Goal: Task Accomplishment & Management: Use online tool/utility

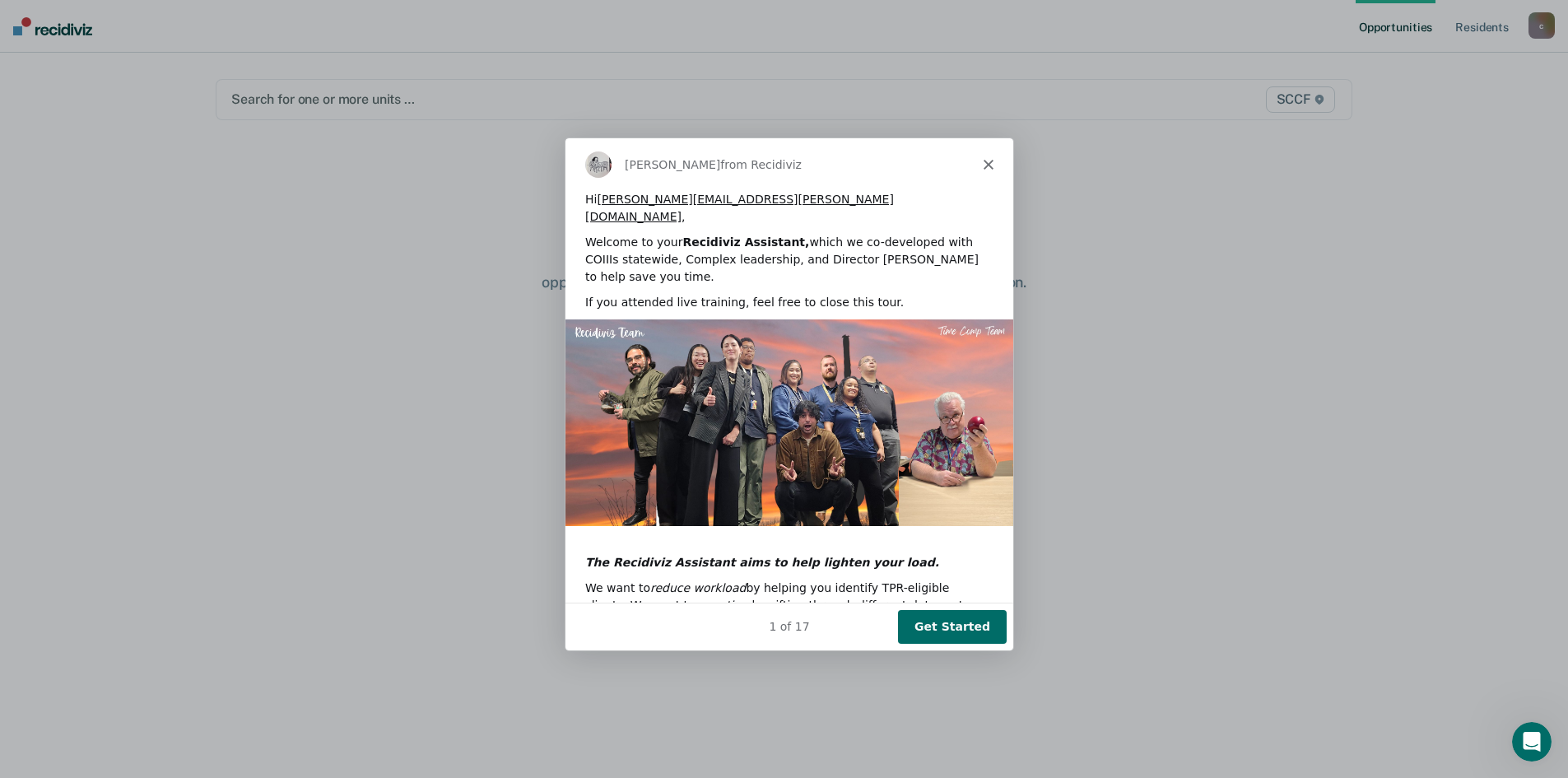
click at [944, 629] on button "Get Started" at bounding box center [950, 625] width 109 height 34
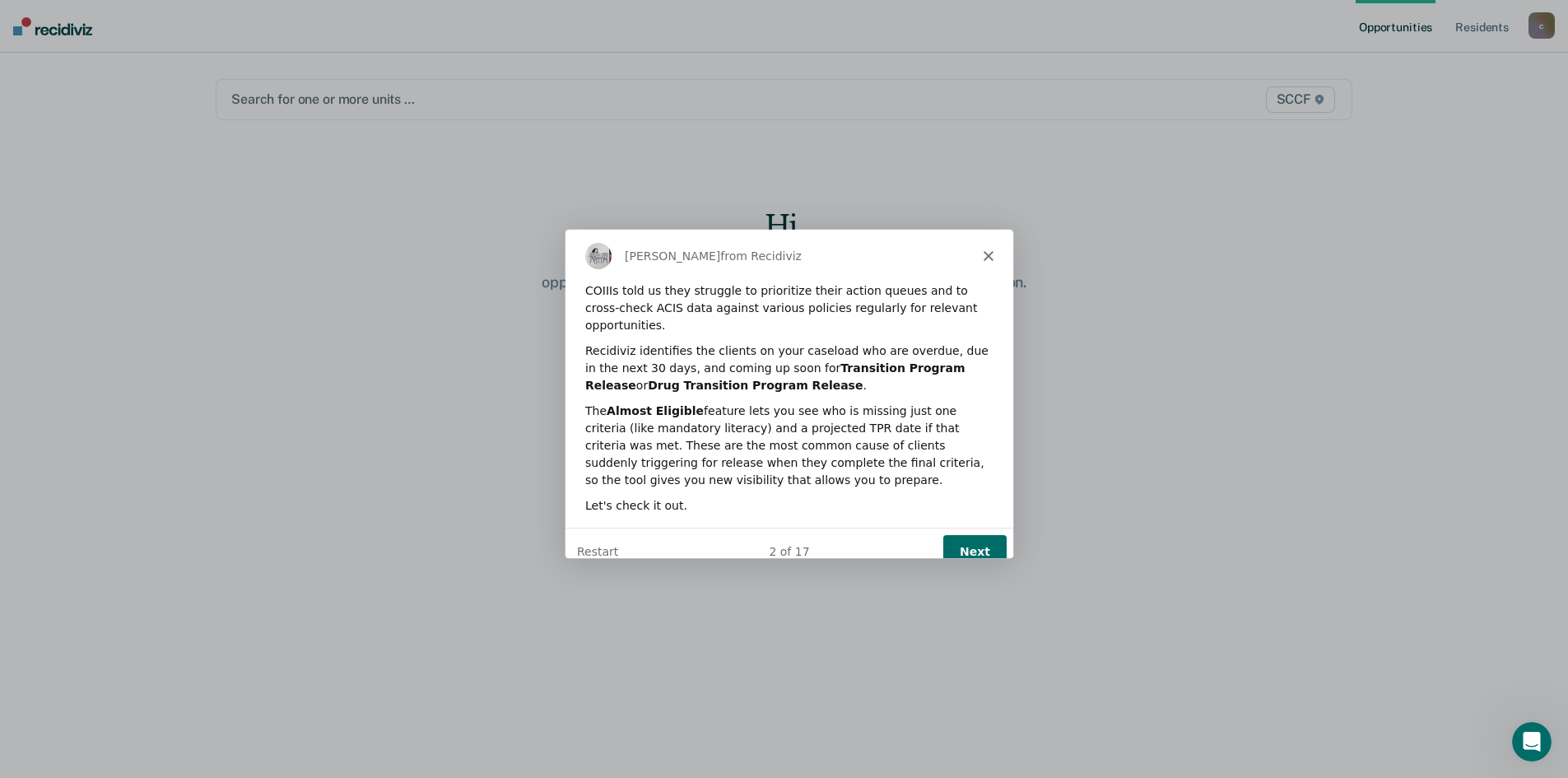
click at [983, 535] on button "Next" at bounding box center [973, 551] width 63 height 34
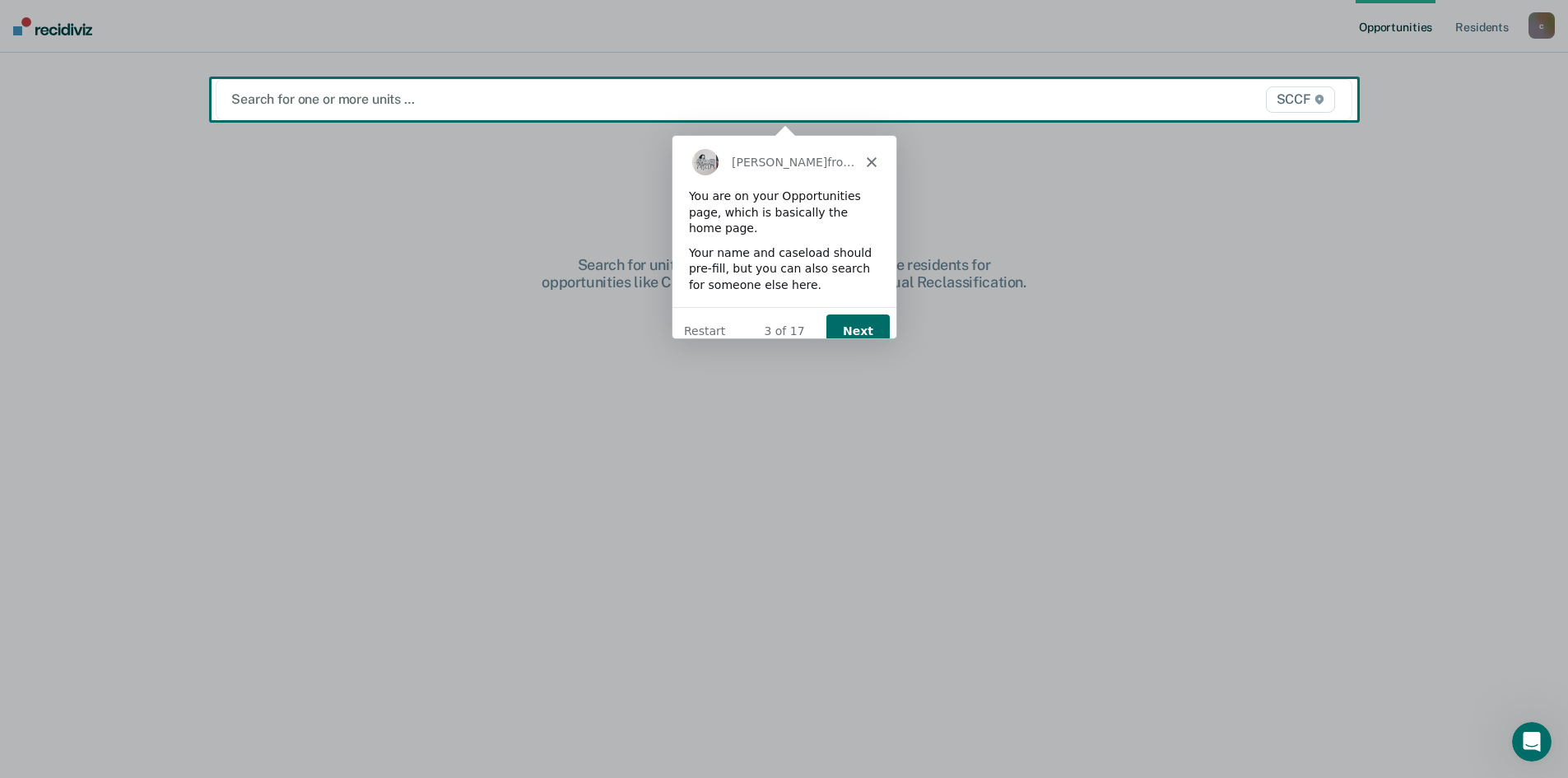
click at [854, 314] on button "Next" at bounding box center [856, 331] width 63 height 34
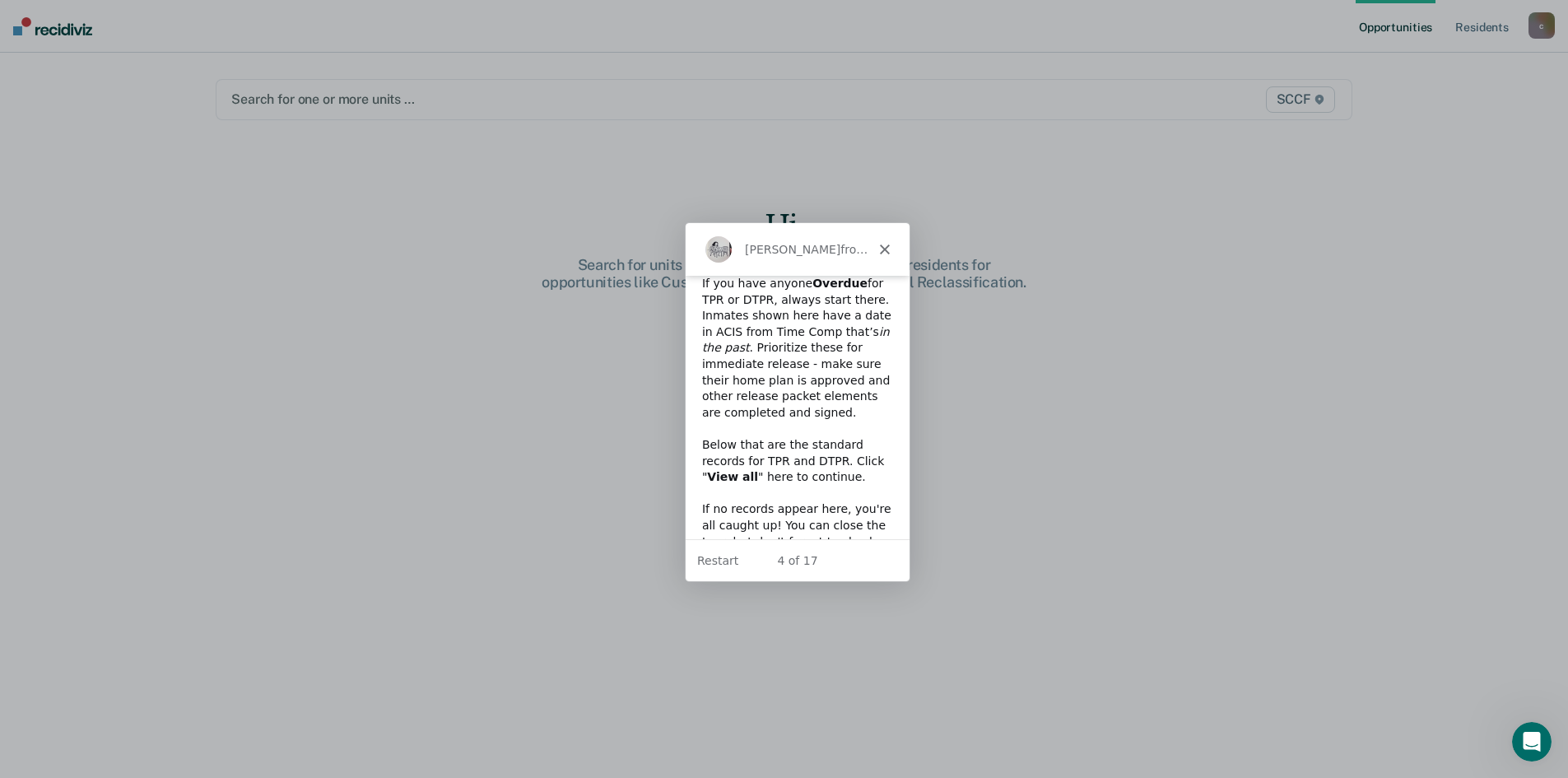
scroll to position [72, 0]
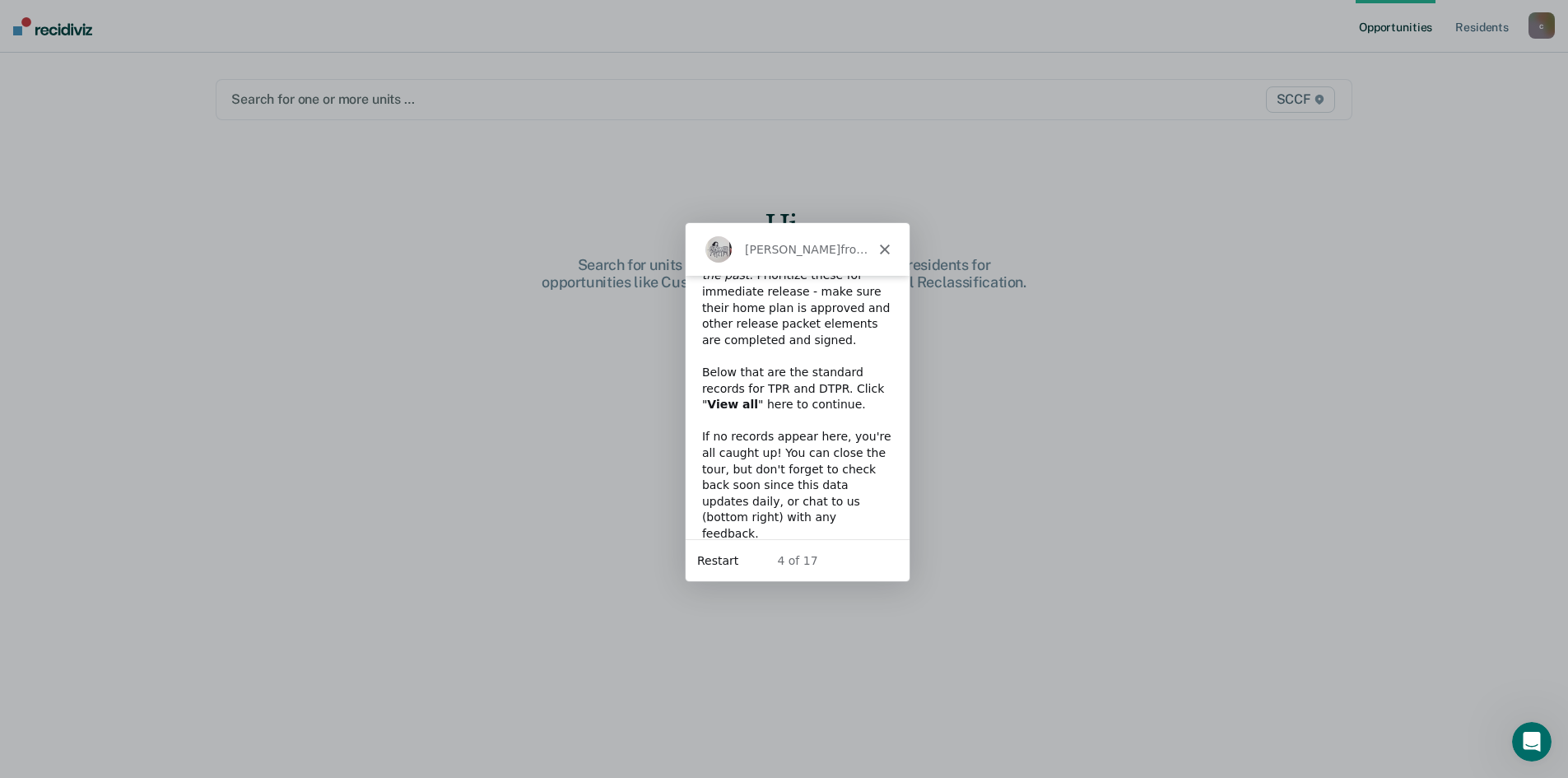
click at [720, 559] on button "Restart" at bounding box center [717, 559] width 42 height 17
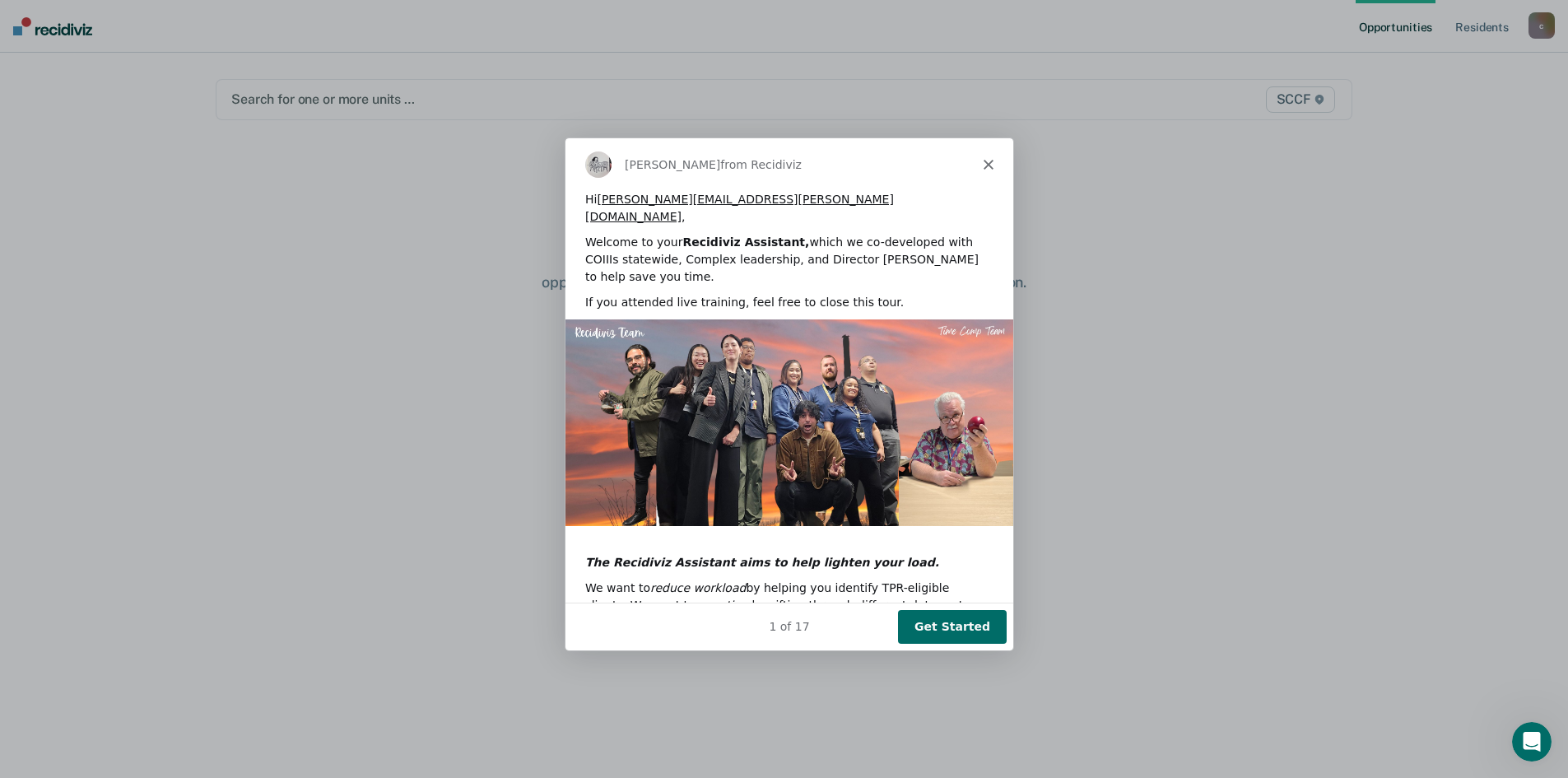
click at [964, 624] on button "Get Started" at bounding box center [950, 625] width 109 height 34
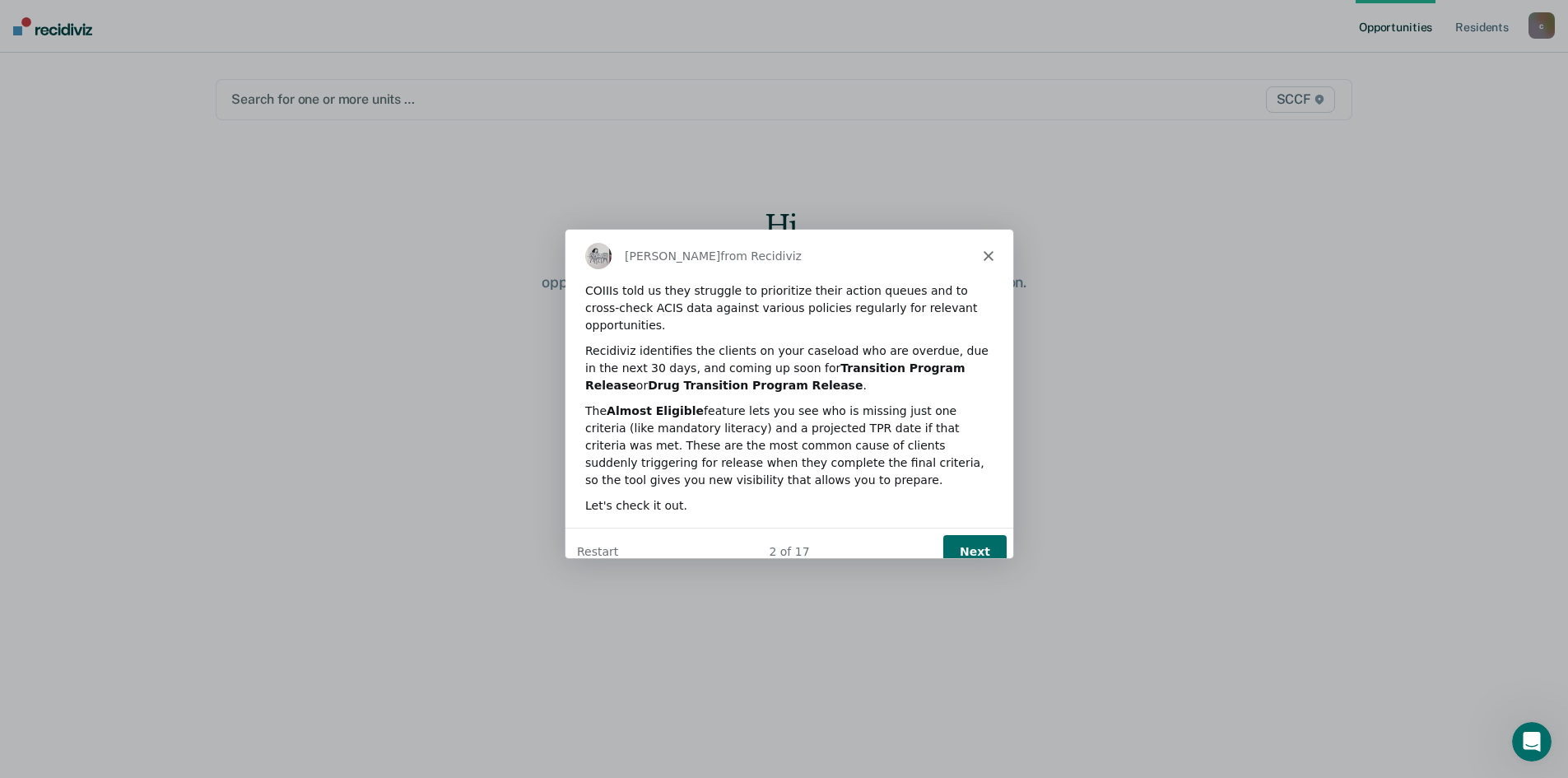
click at [978, 535] on button "Next" at bounding box center [973, 551] width 63 height 34
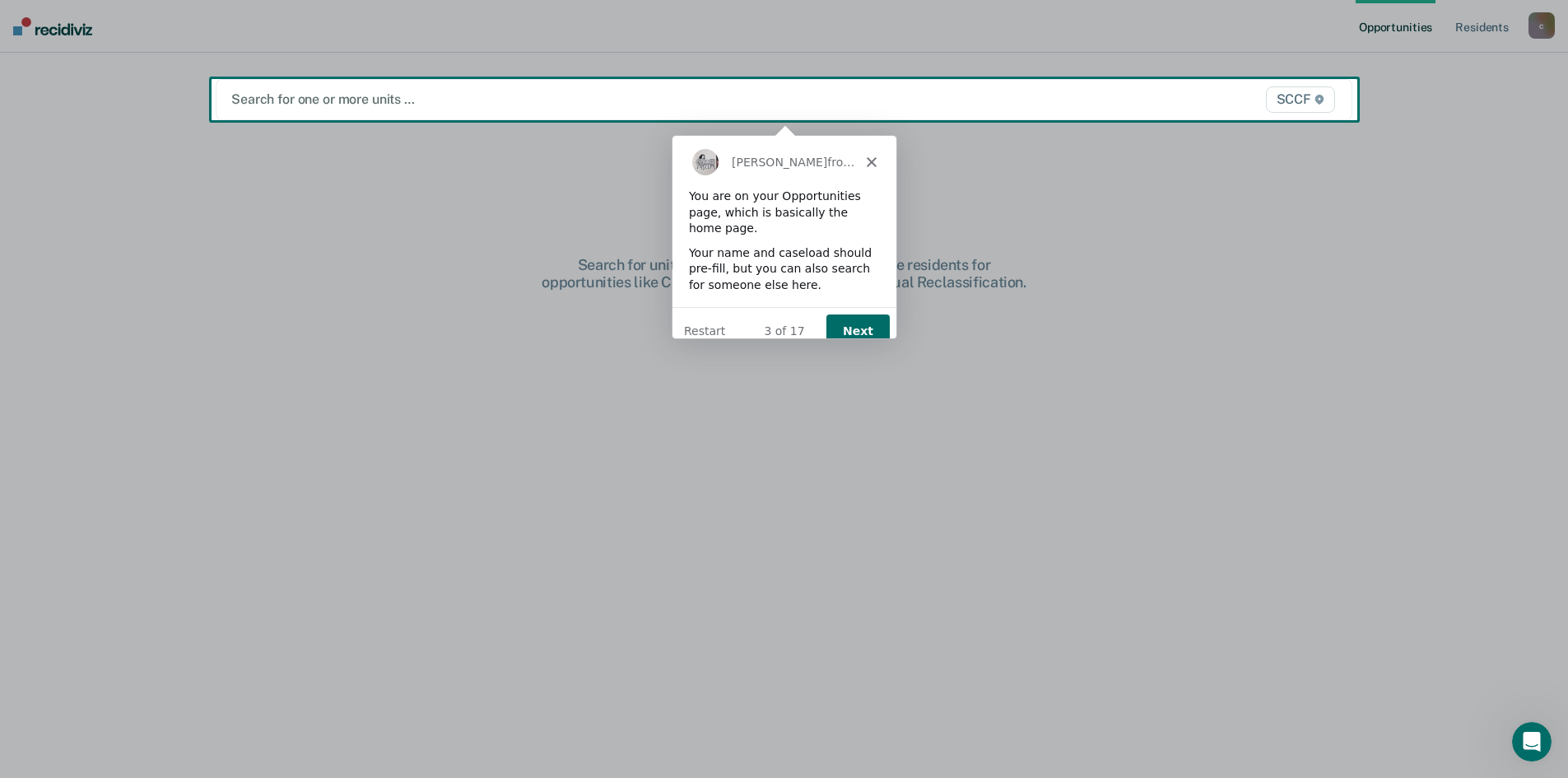
click at [849, 318] on button "Next" at bounding box center [856, 331] width 63 height 34
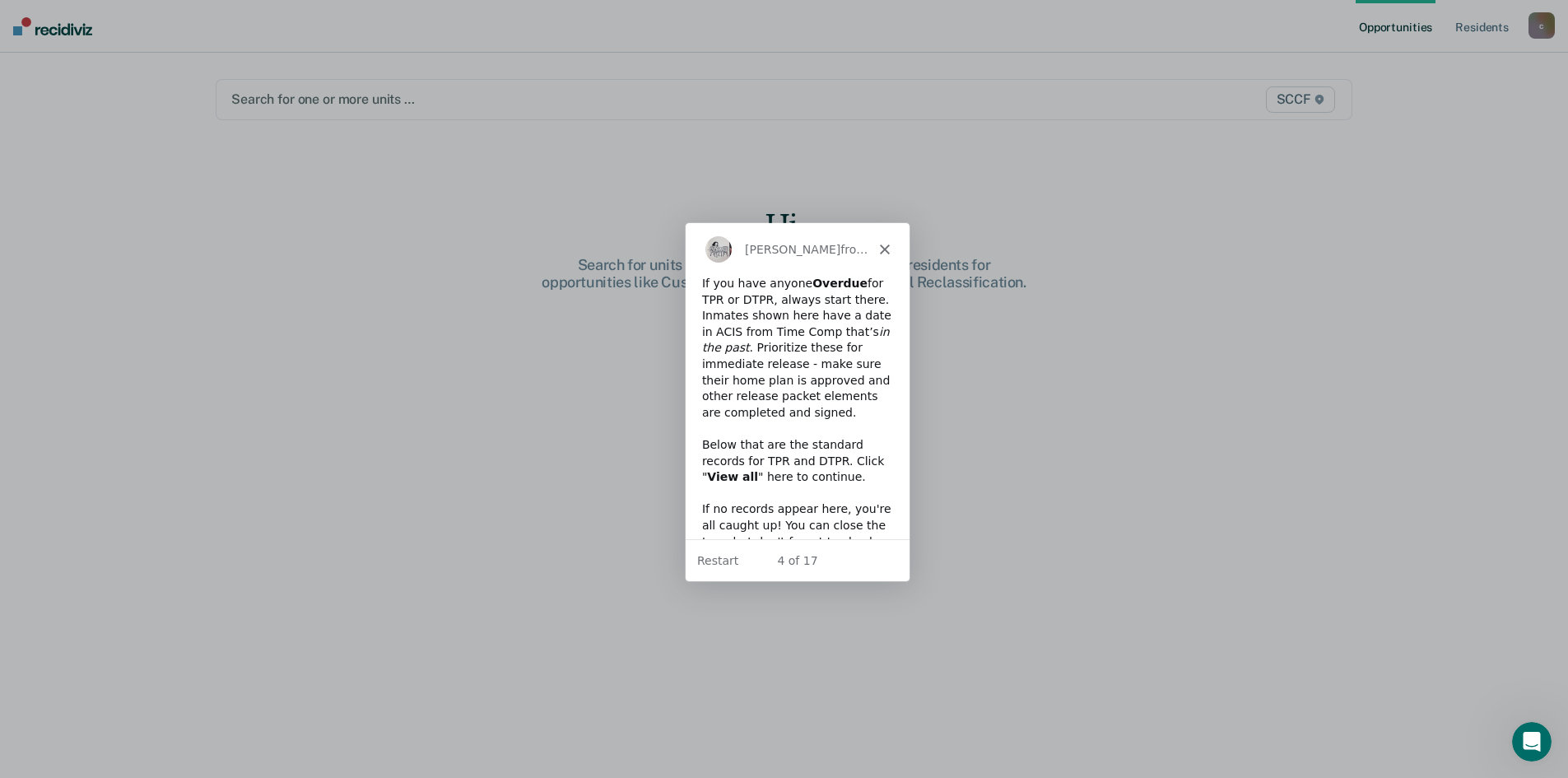
scroll to position [72, 0]
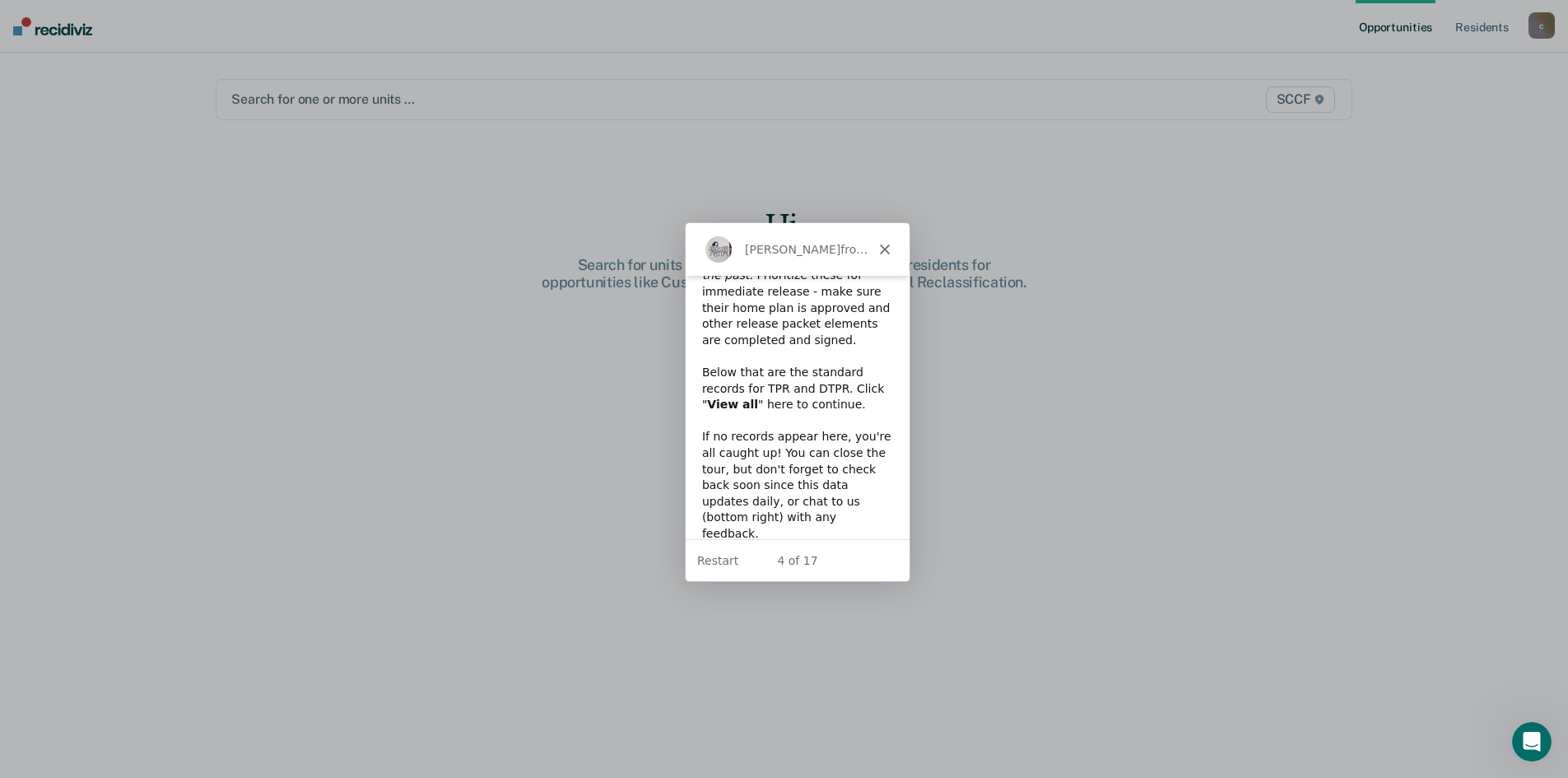
click at [886, 245] on polygon "Close" at bounding box center [883, 248] width 10 height 10
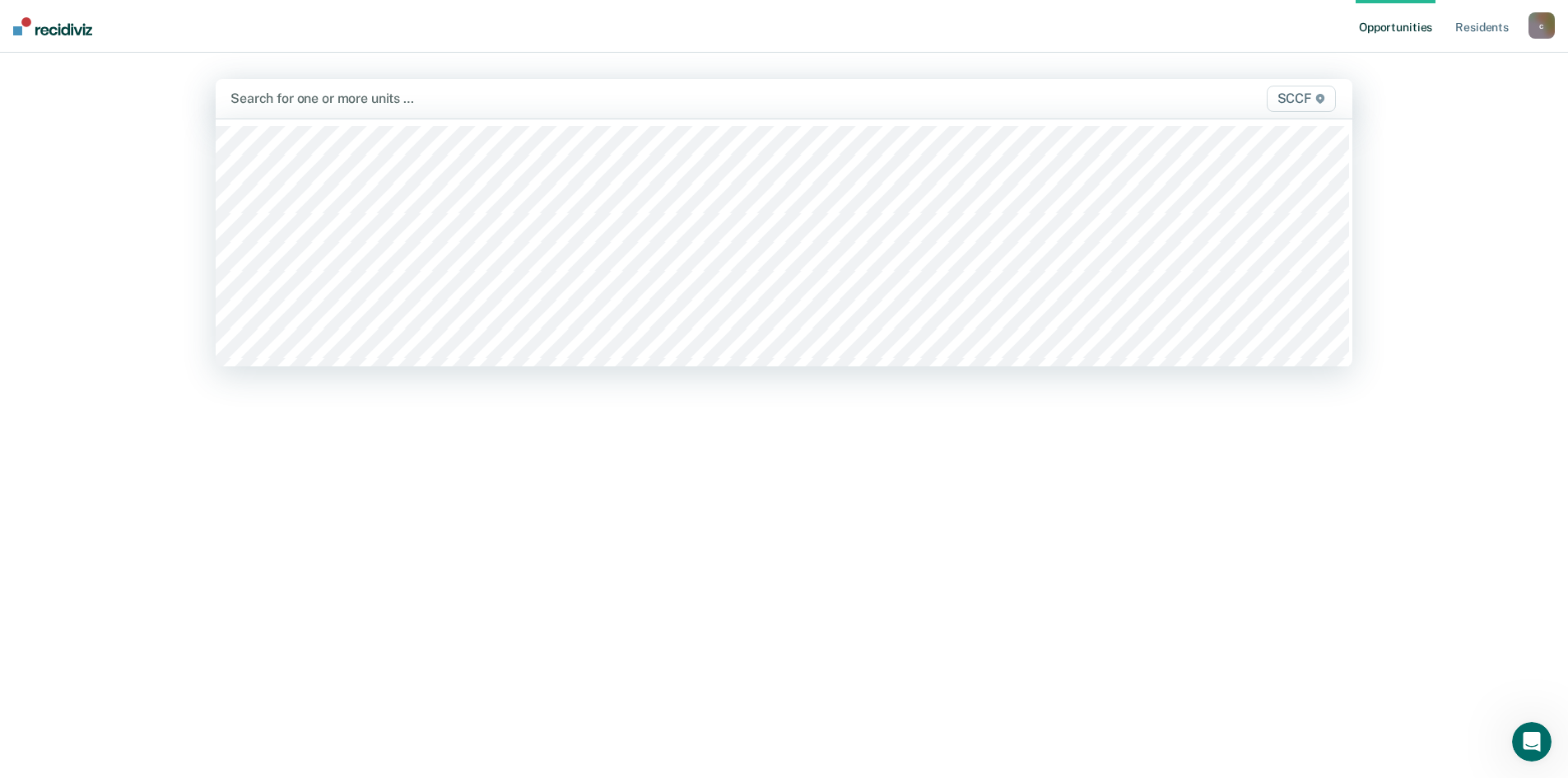
click at [276, 100] on div at bounding box center [618, 98] width 774 height 19
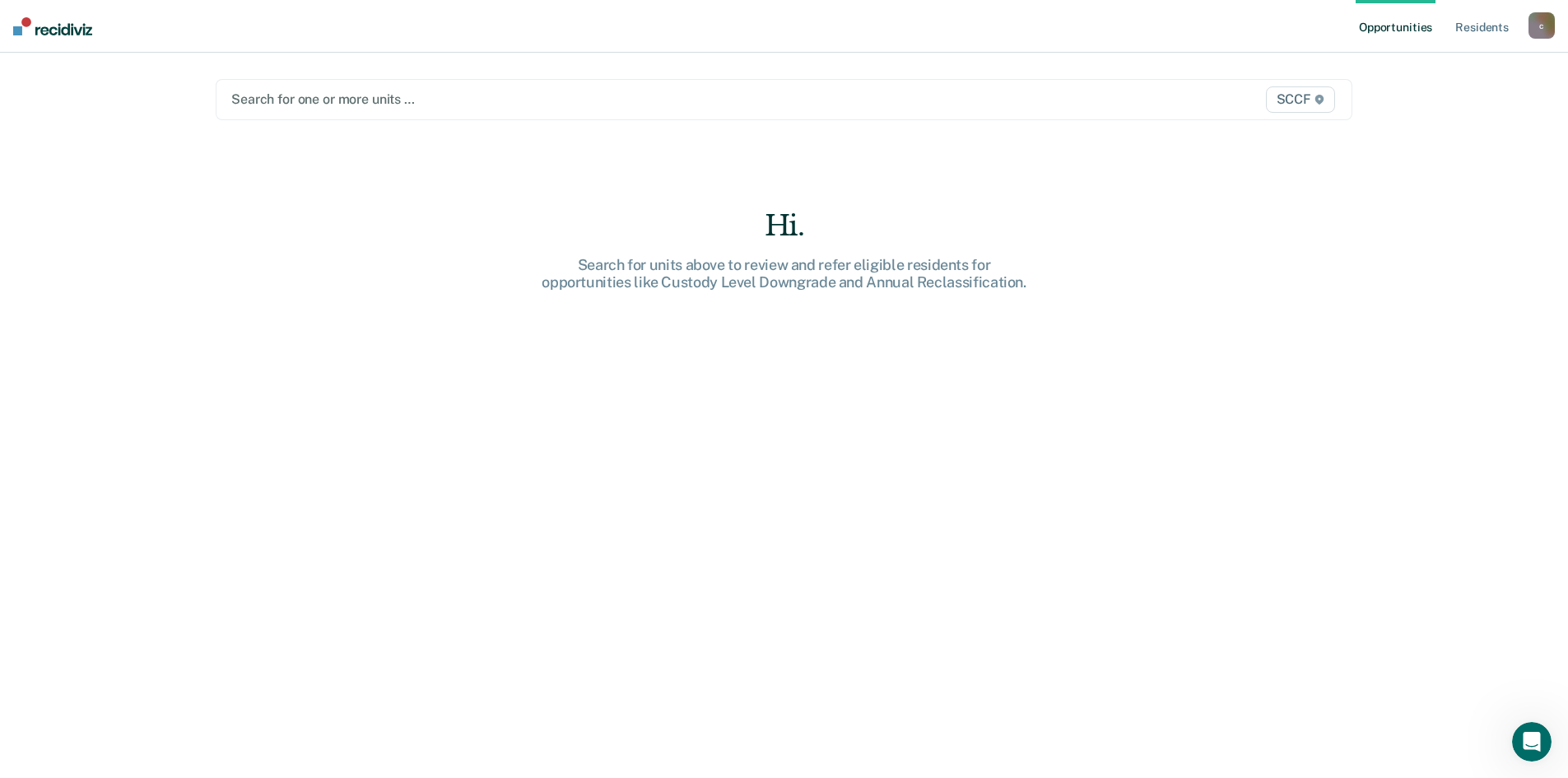
click at [1295, 93] on span "SCCF" at bounding box center [1301, 99] width 69 height 27
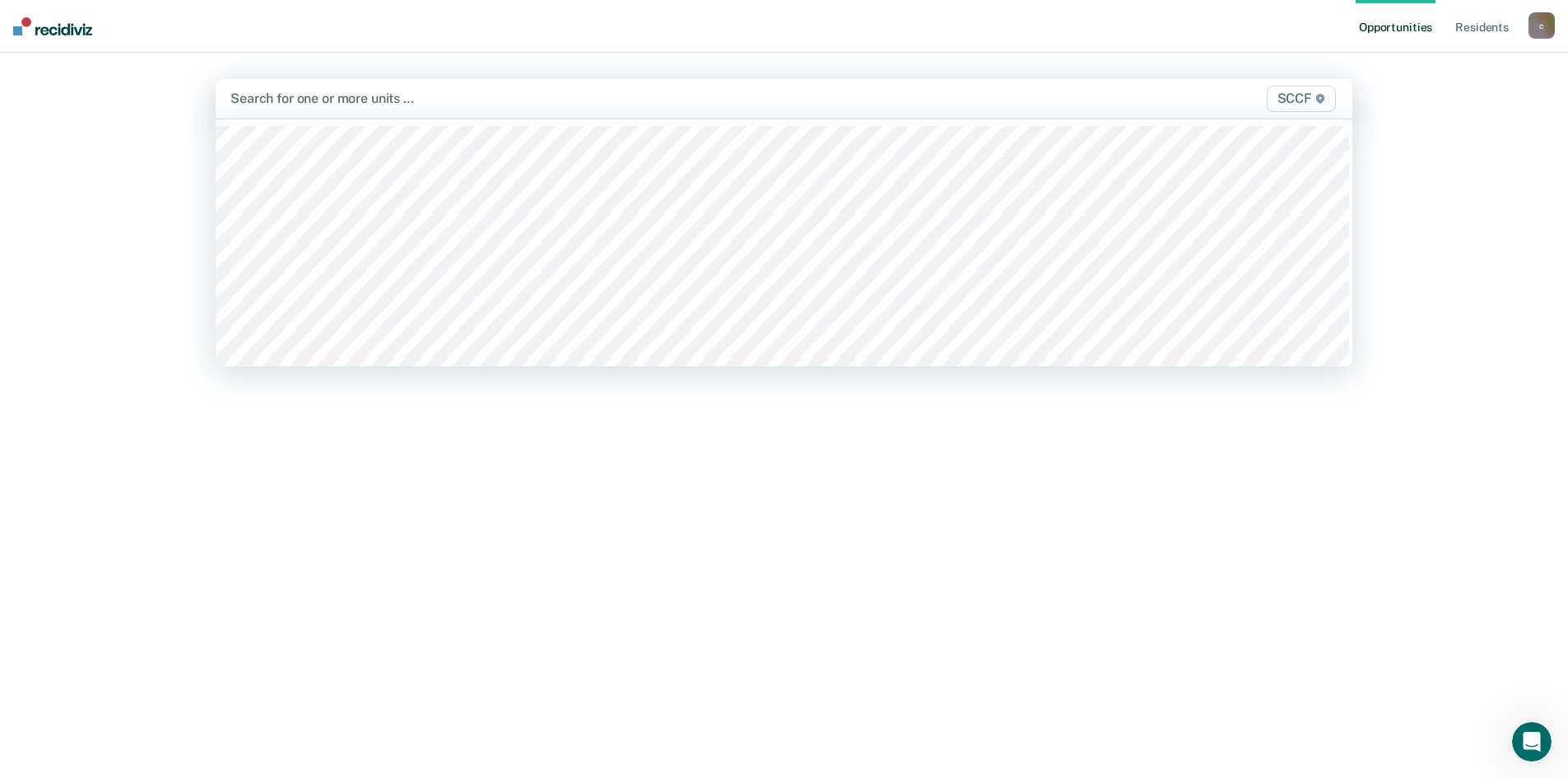
click at [1296, 95] on span "SCCF" at bounding box center [1302, 98] width 69 height 27
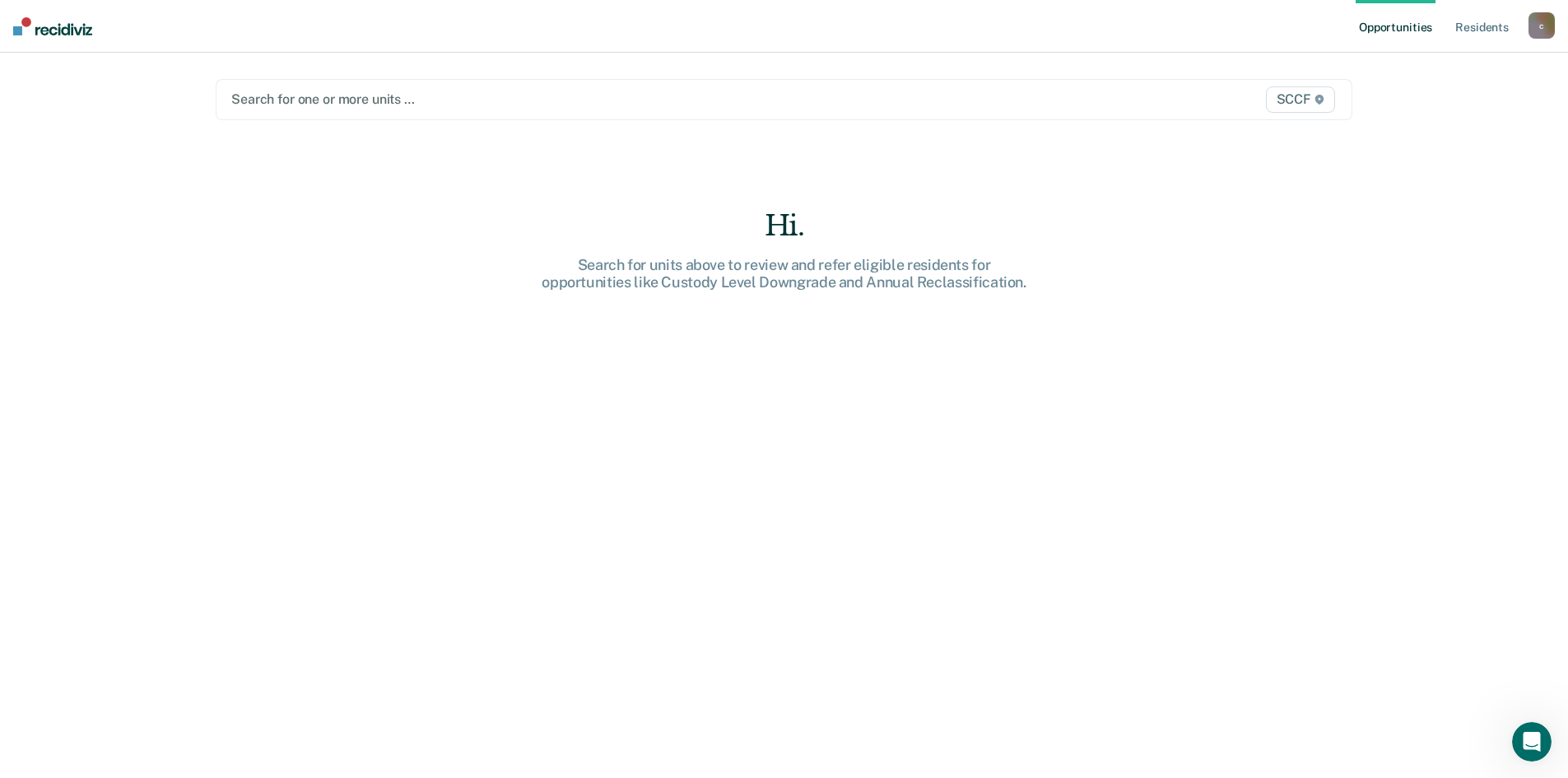
click at [1296, 95] on span "SCCF" at bounding box center [1301, 99] width 69 height 27
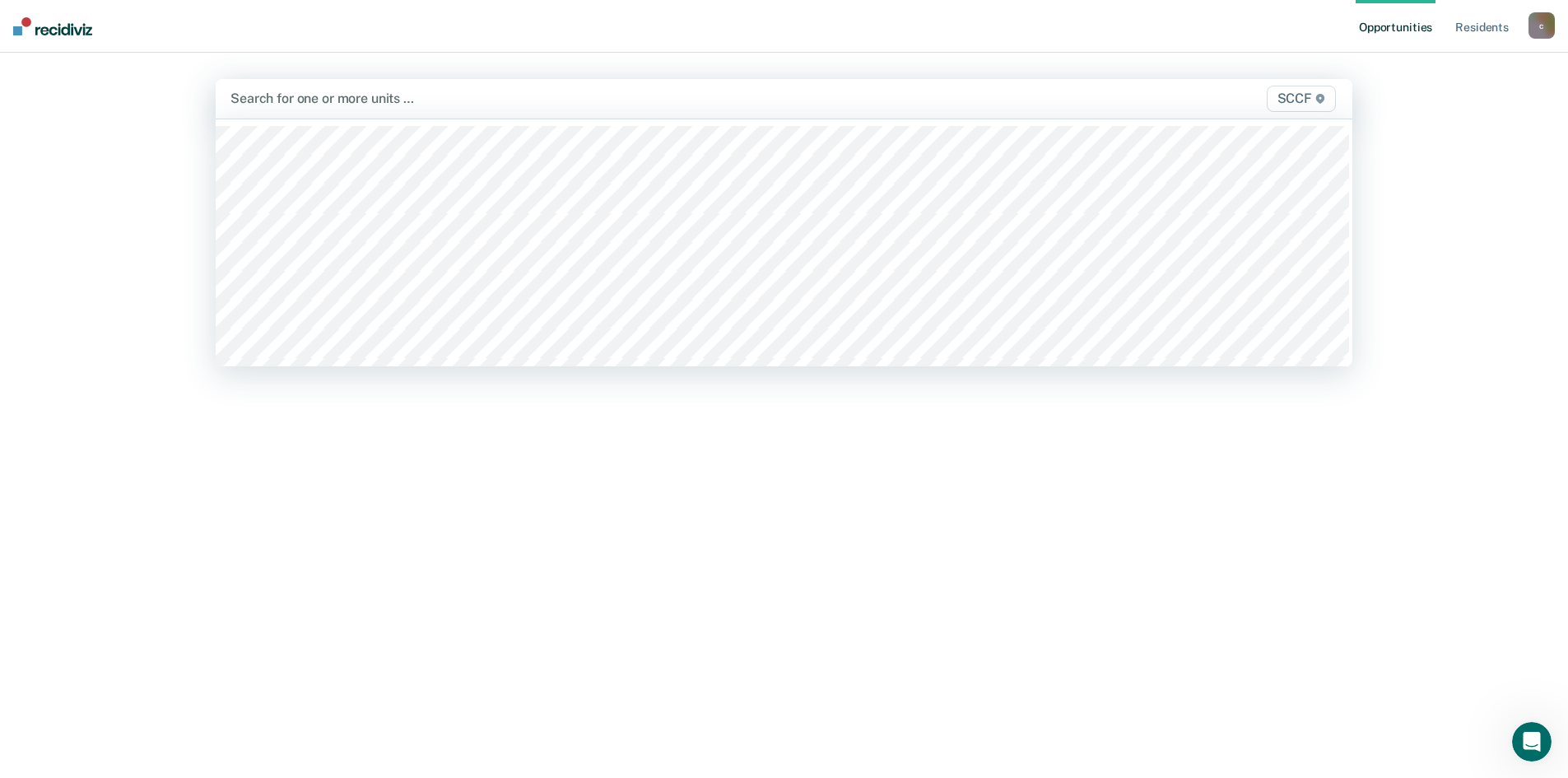
click at [1323, 95] on icon at bounding box center [1320, 99] width 8 height 10
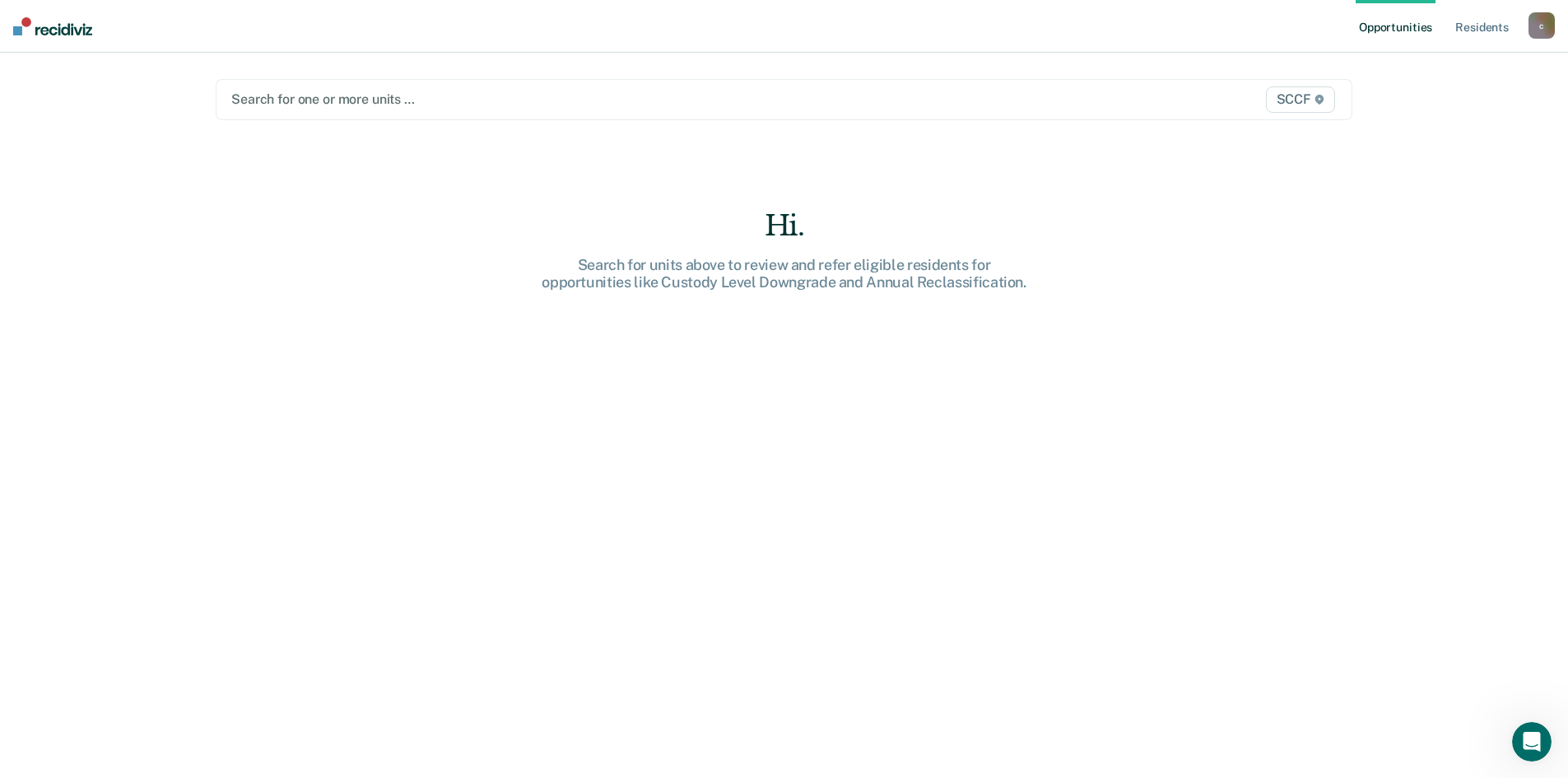
click at [1306, 95] on span "SCCF" at bounding box center [1301, 99] width 69 height 27
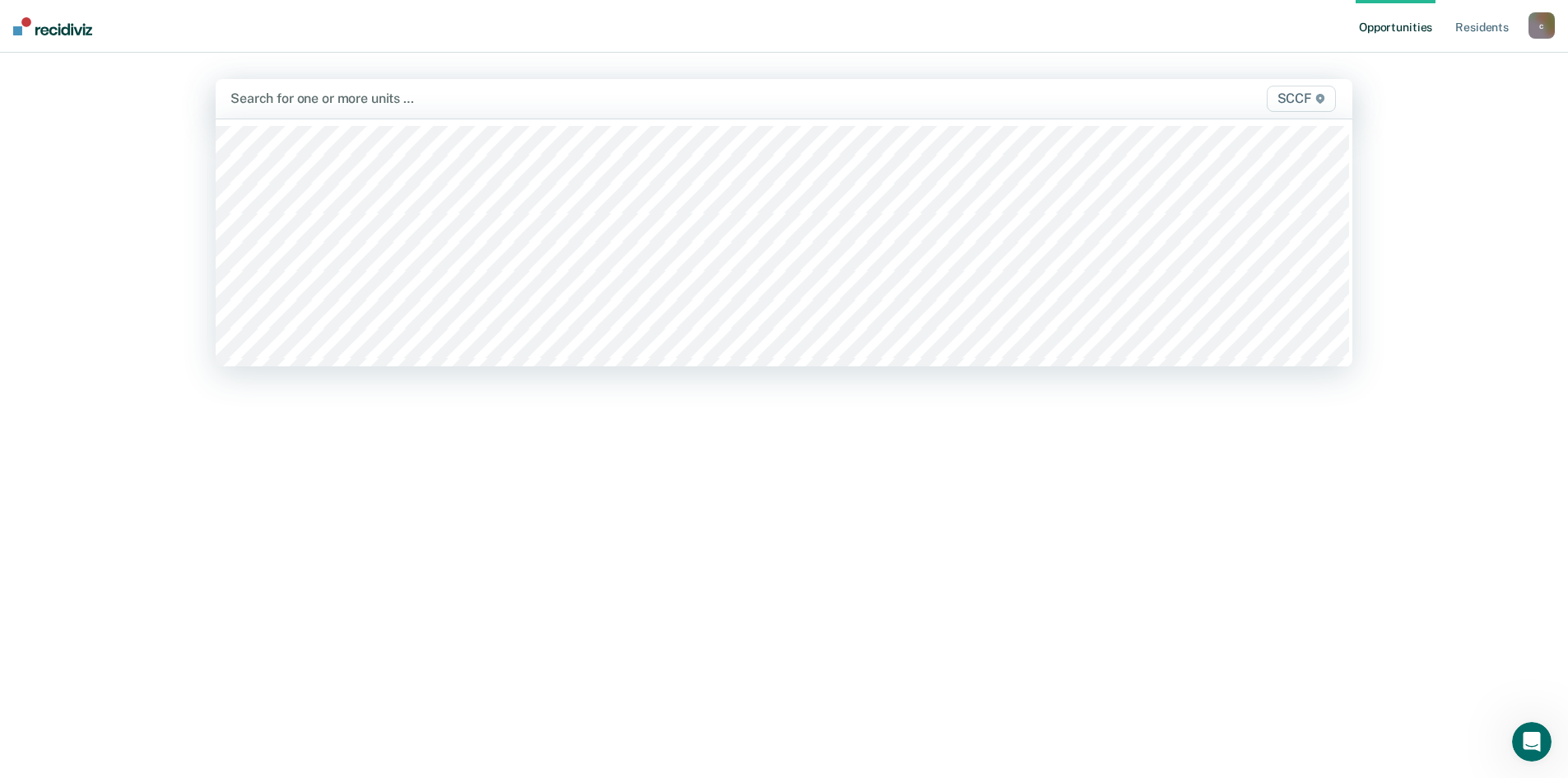
click at [294, 93] on div at bounding box center [618, 98] width 774 height 19
click at [1304, 99] on span "SCCF" at bounding box center [1302, 98] width 69 height 27
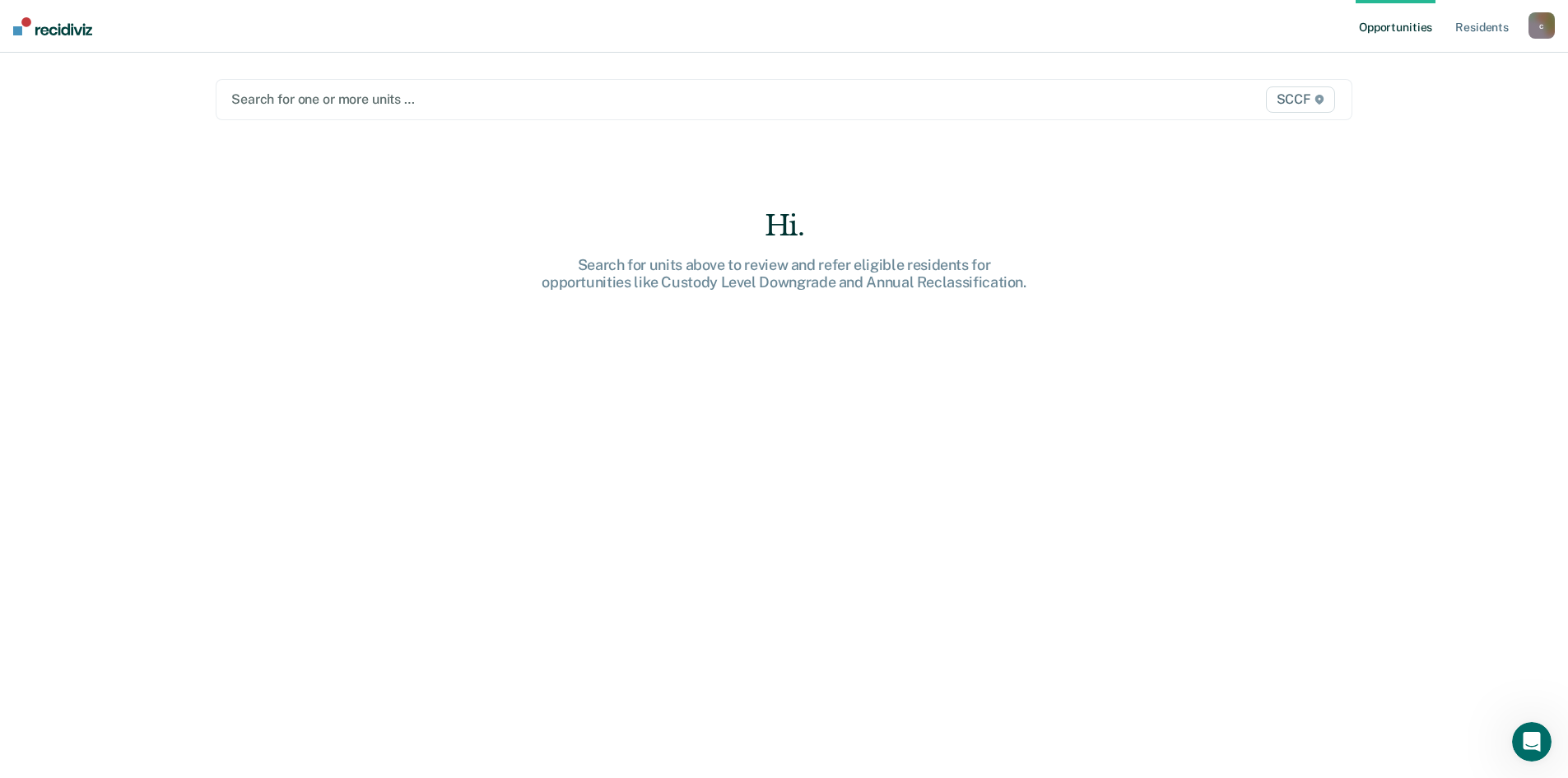
click at [17, 28] on img at bounding box center [52, 26] width 79 height 18
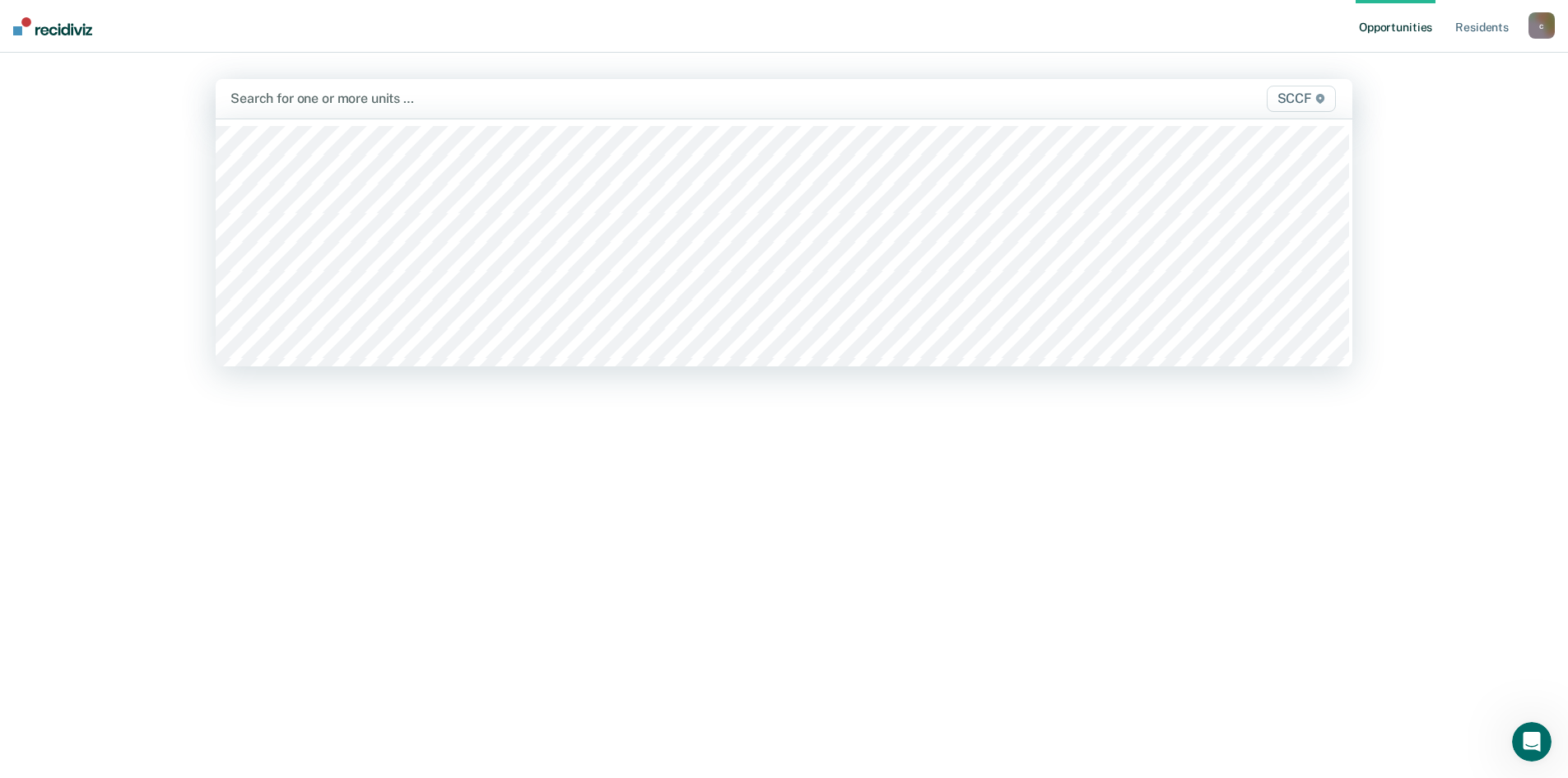
click at [1323, 99] on icon at bounding box center [1321, 99] width 10 height 10
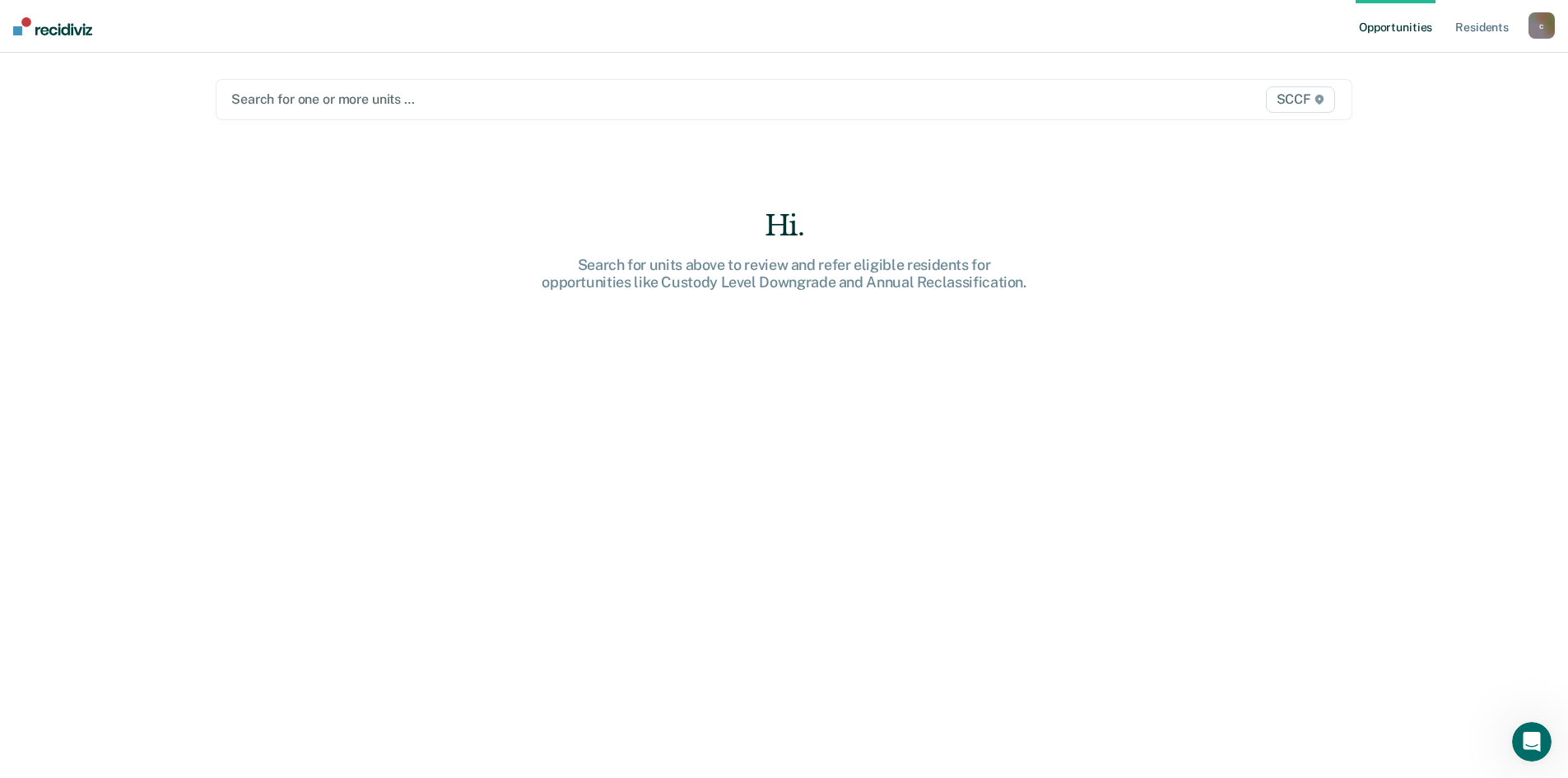
click at [1094, 460] on div "Hi. Search for units above to review and refer eligible residents for opportuni…" at bounding box center [784, 505] width 1136 height 593
click at [1389, 30] on link "Opportunities" at bounding box center [1395, 26] width 80 height 52
click at [1389, 24] on link "Opportunities" at bounding box center [1395, 26] width 80 height 52
click at [1494, 29] on link "Resident s" at bounding box center [1482, 26] width 60 height 52
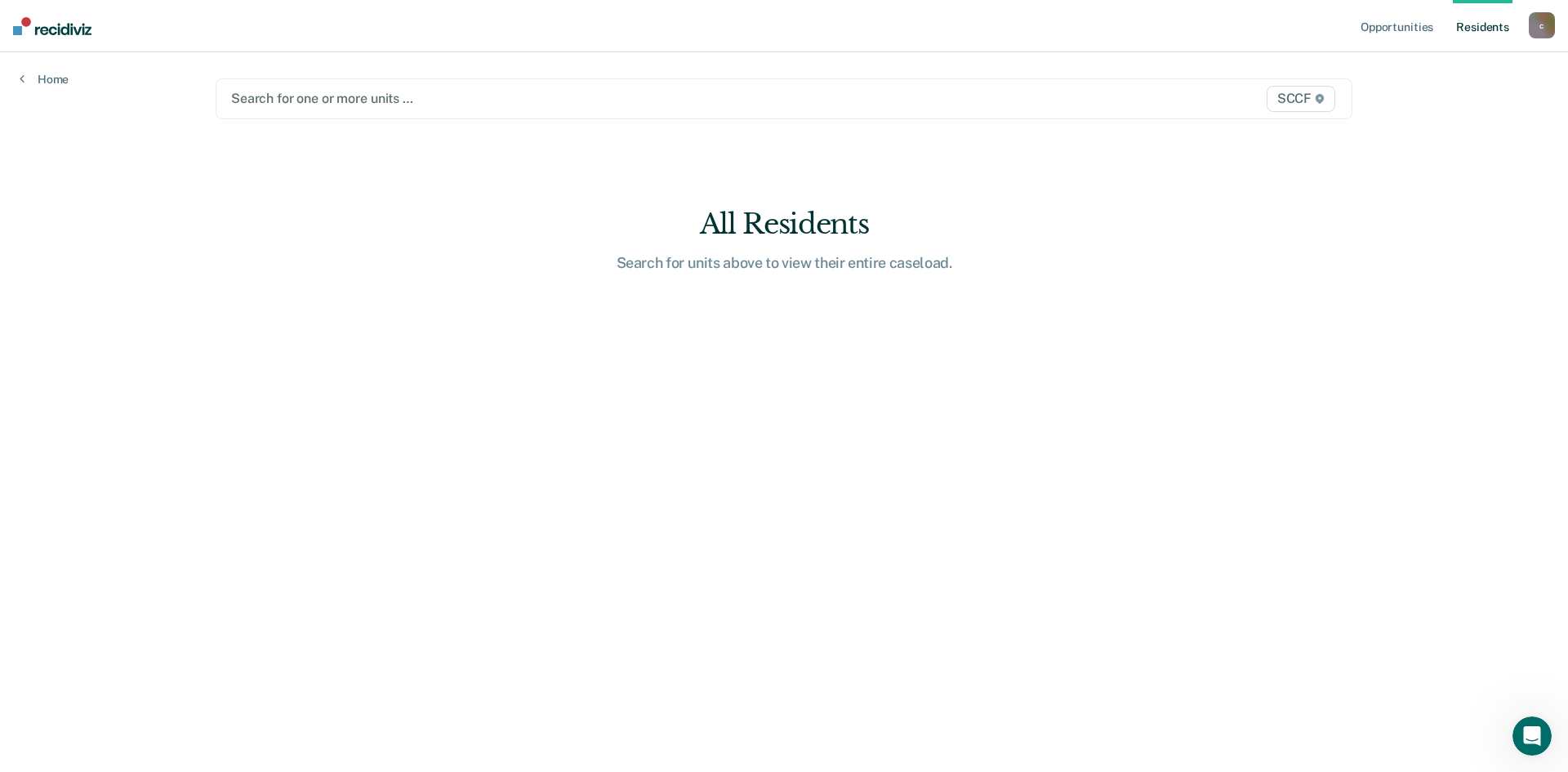
click at [1538, 23] on div "c" at bounding box center [1541, 25] width 27 height 27
click at [1414, 28] on link "Opportunities" at bounding box center [1397, 26] width 80 height 52
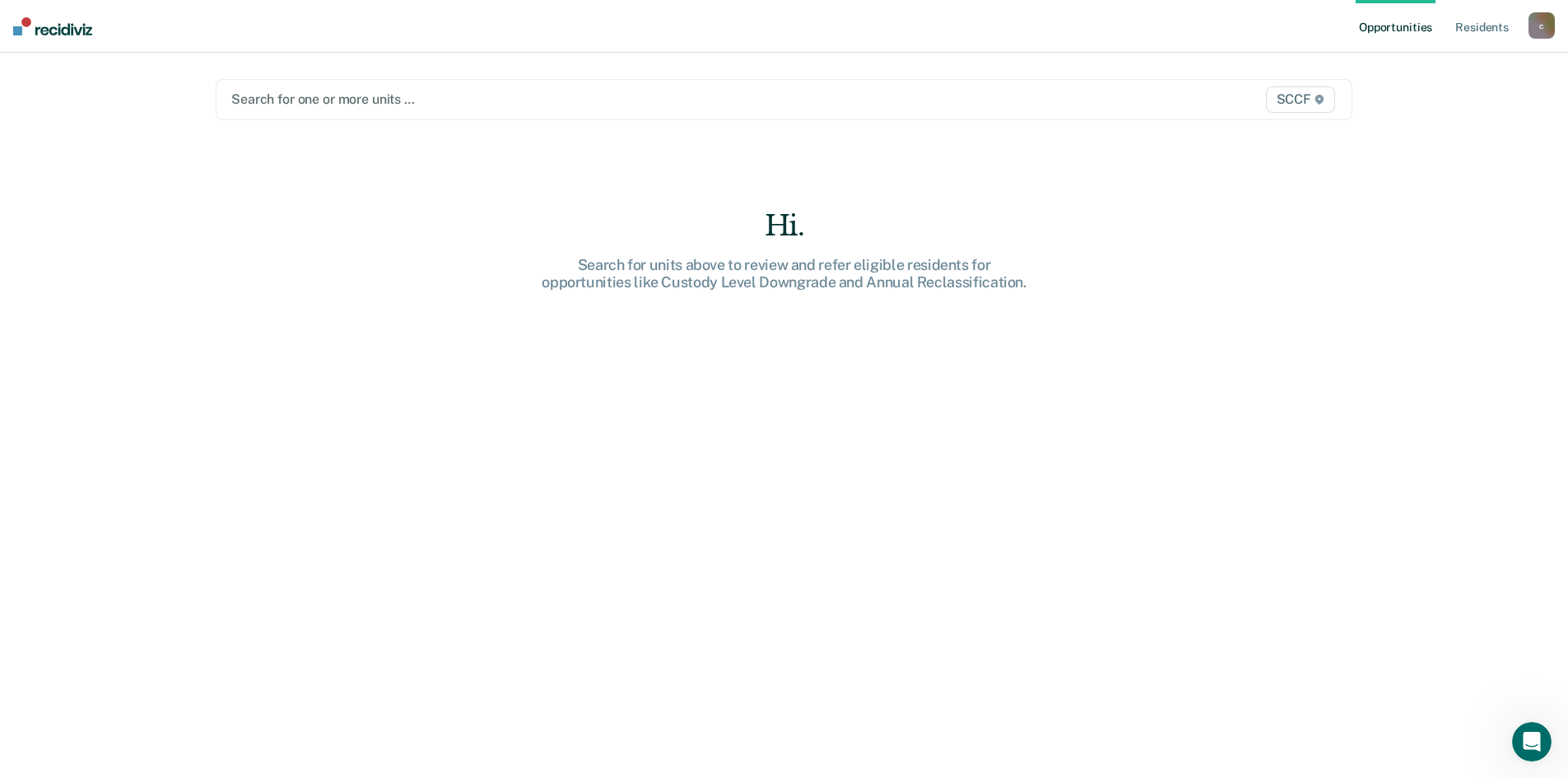
click at [1422, 30] on link "Opportunities" at bounding box center [1395, 26] width 80 height 52
click at [1421, 29] on link "Opportunities" at bounding box center [1395, 26] width 80 height 52
click at [56, 31] on img at bounding box center [52, 26] width 79 height 18
click at [18, 29] on img at bounding box center [52, 26] width 79 height 18
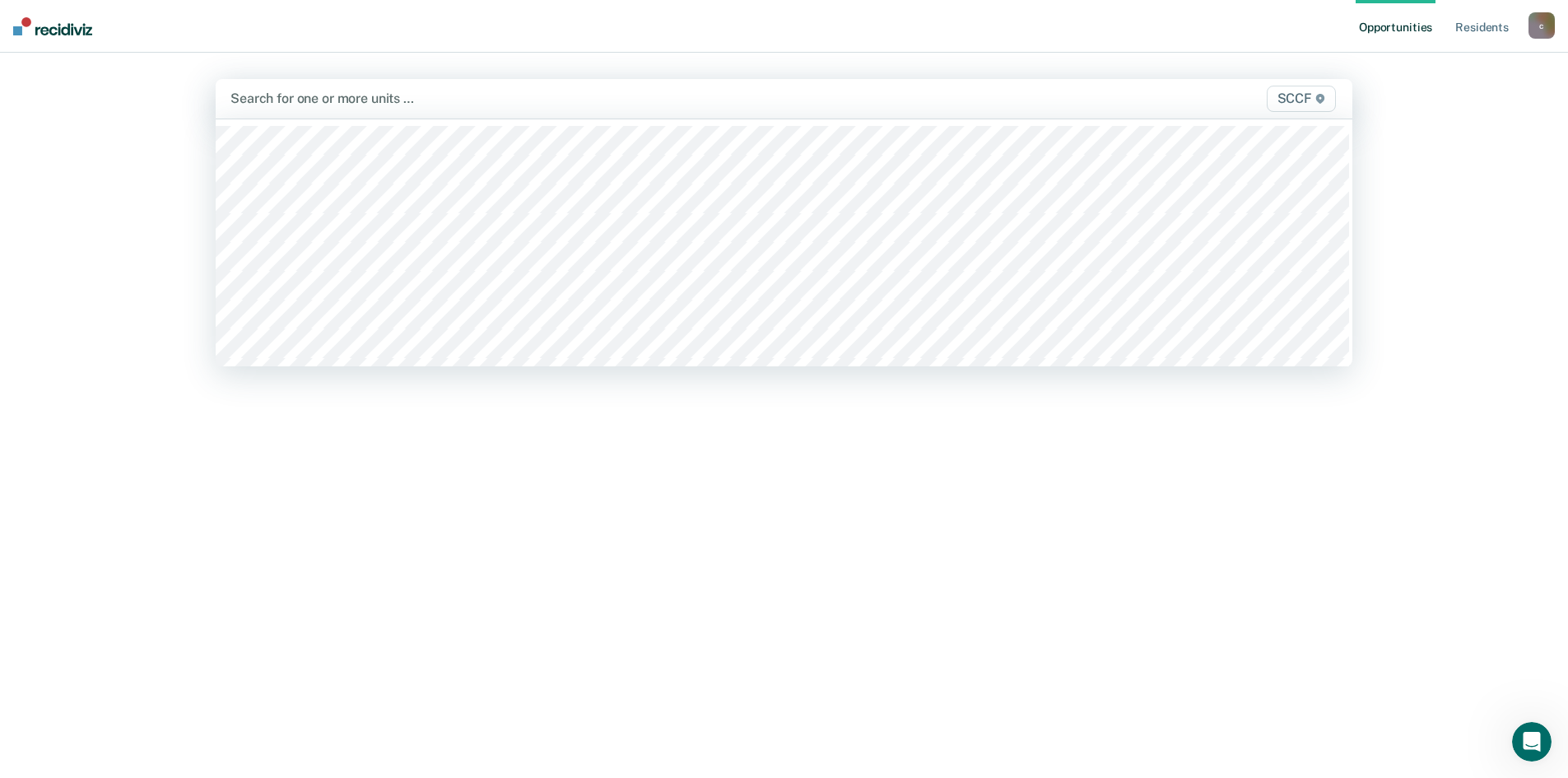
click at [286, 97] on div at bounding box center [618, 98] width 774 height 19
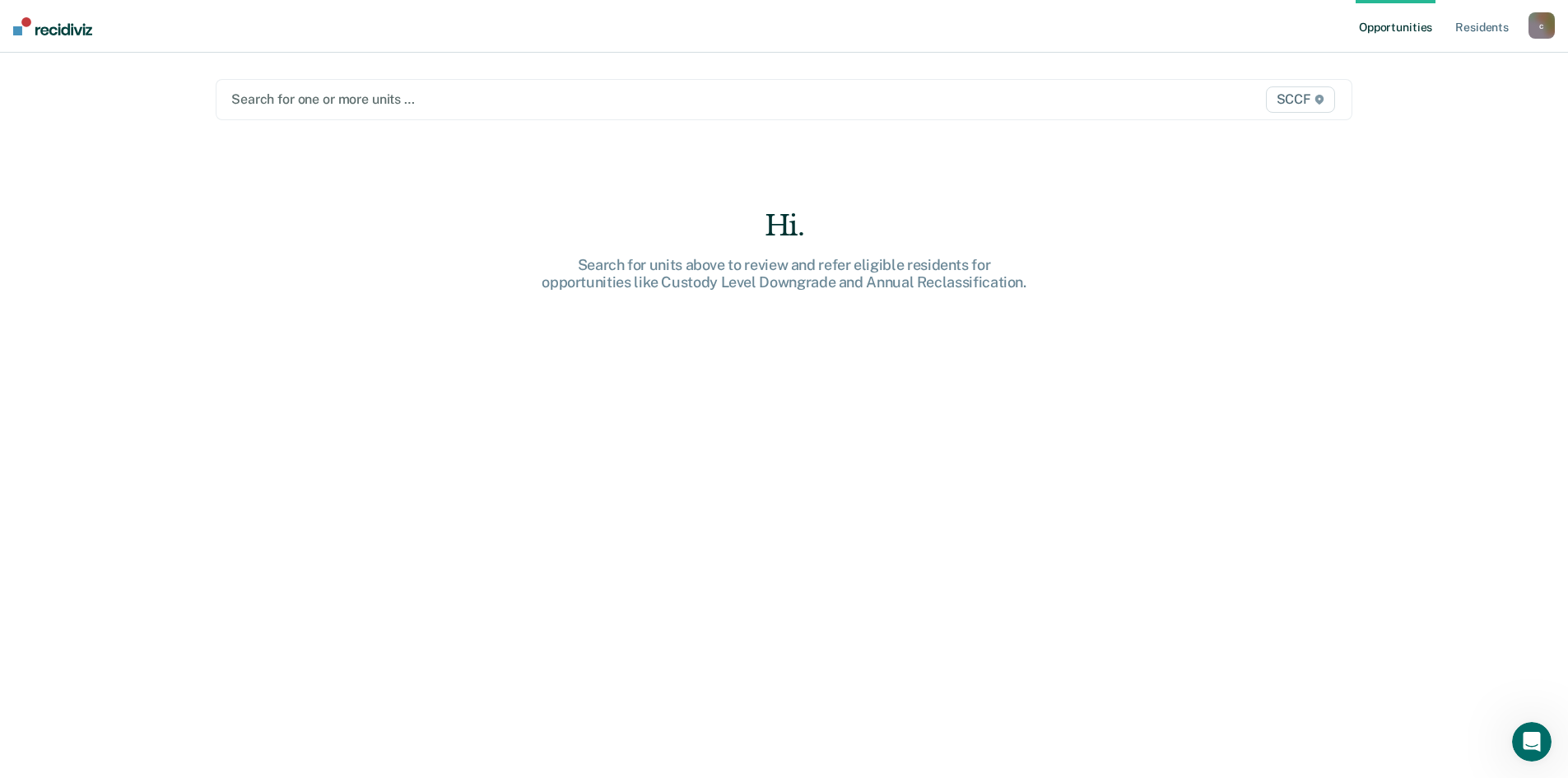
click at [1301, 96] on span "SCCF" at bounding box center [1301, 99] width 69 height 27
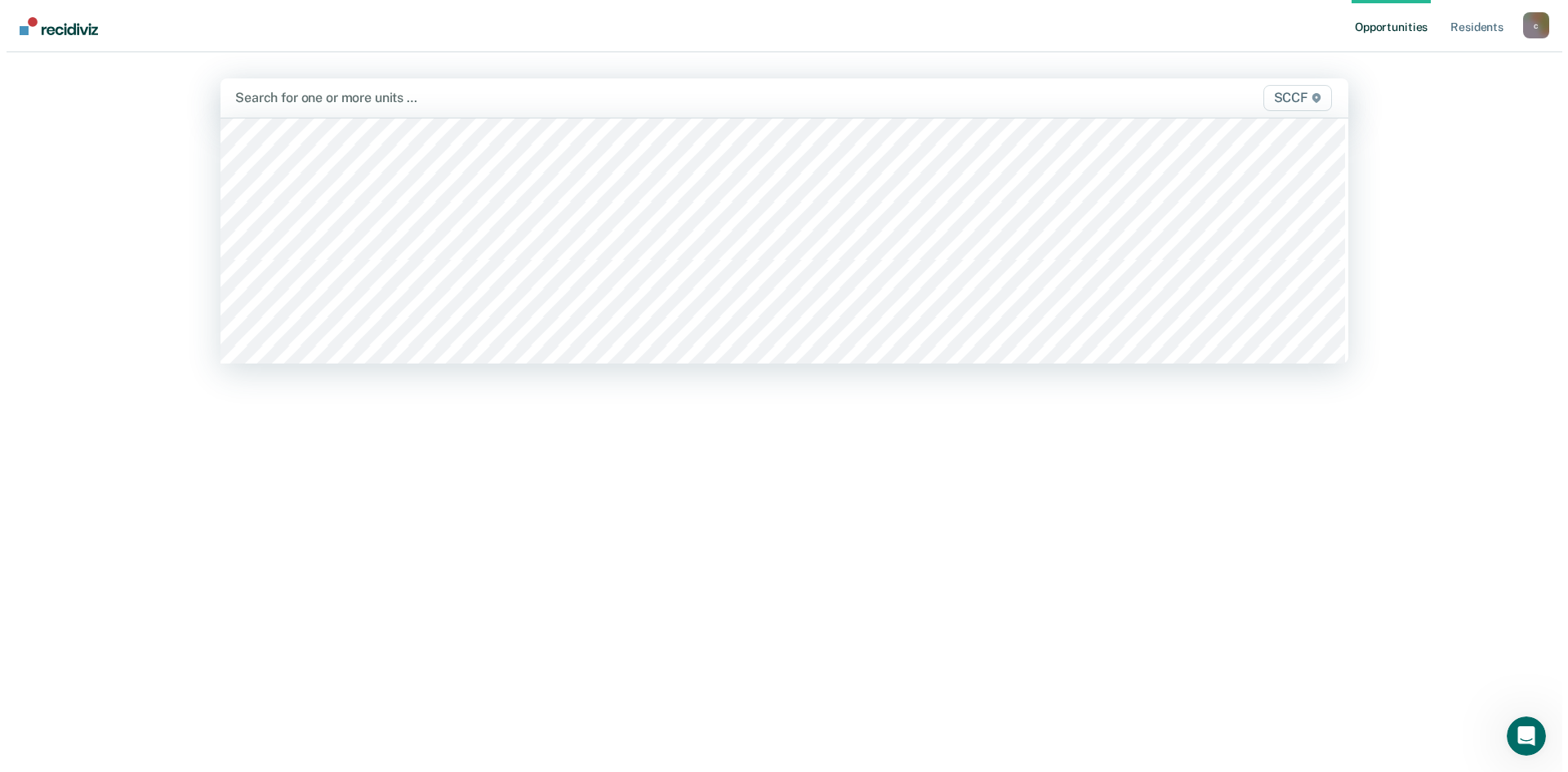
scroll to position [8261, 0]
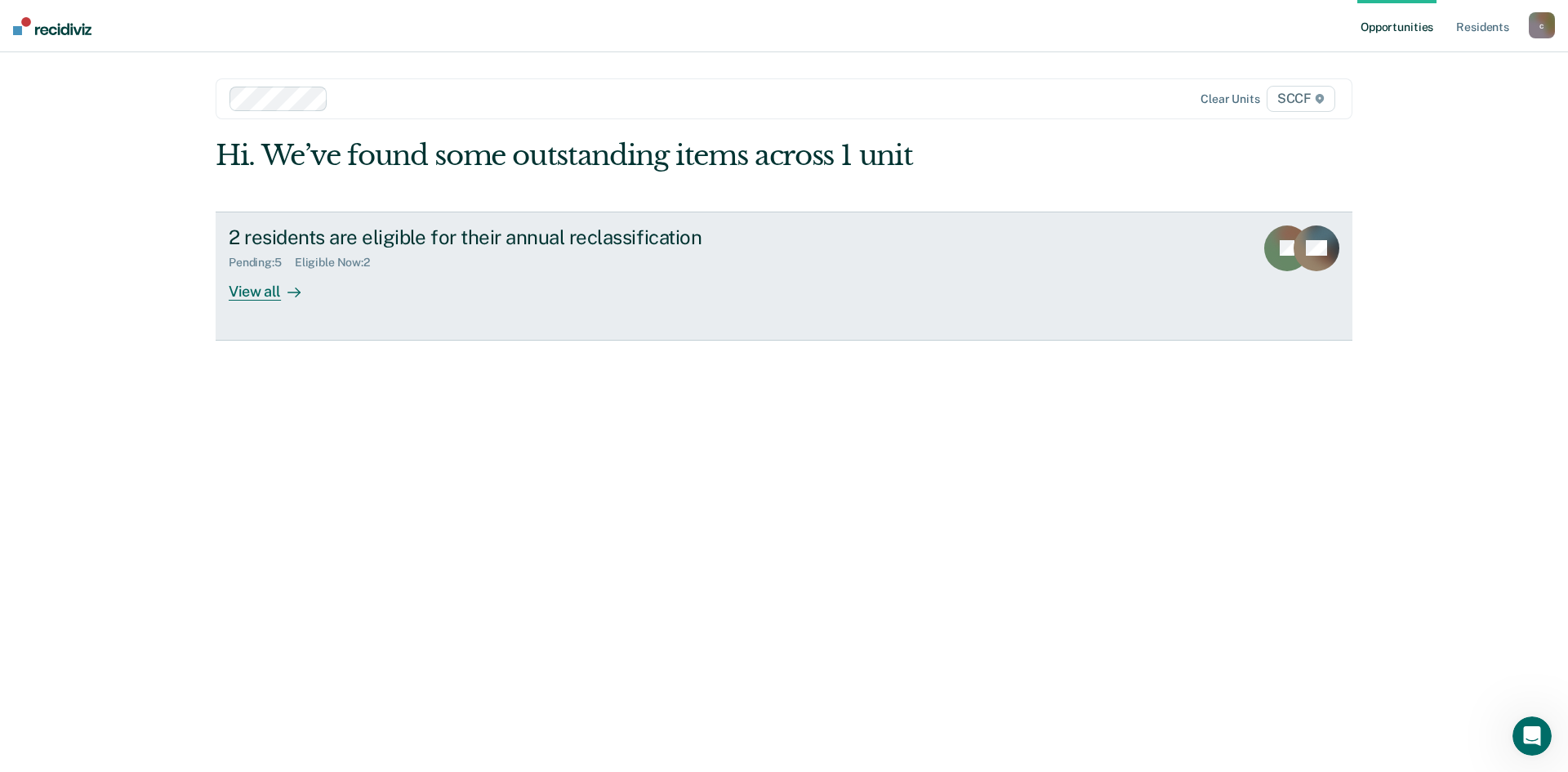
click at [271, 288] on div "View all" at bounding box center [274, 285] width 91 height 31
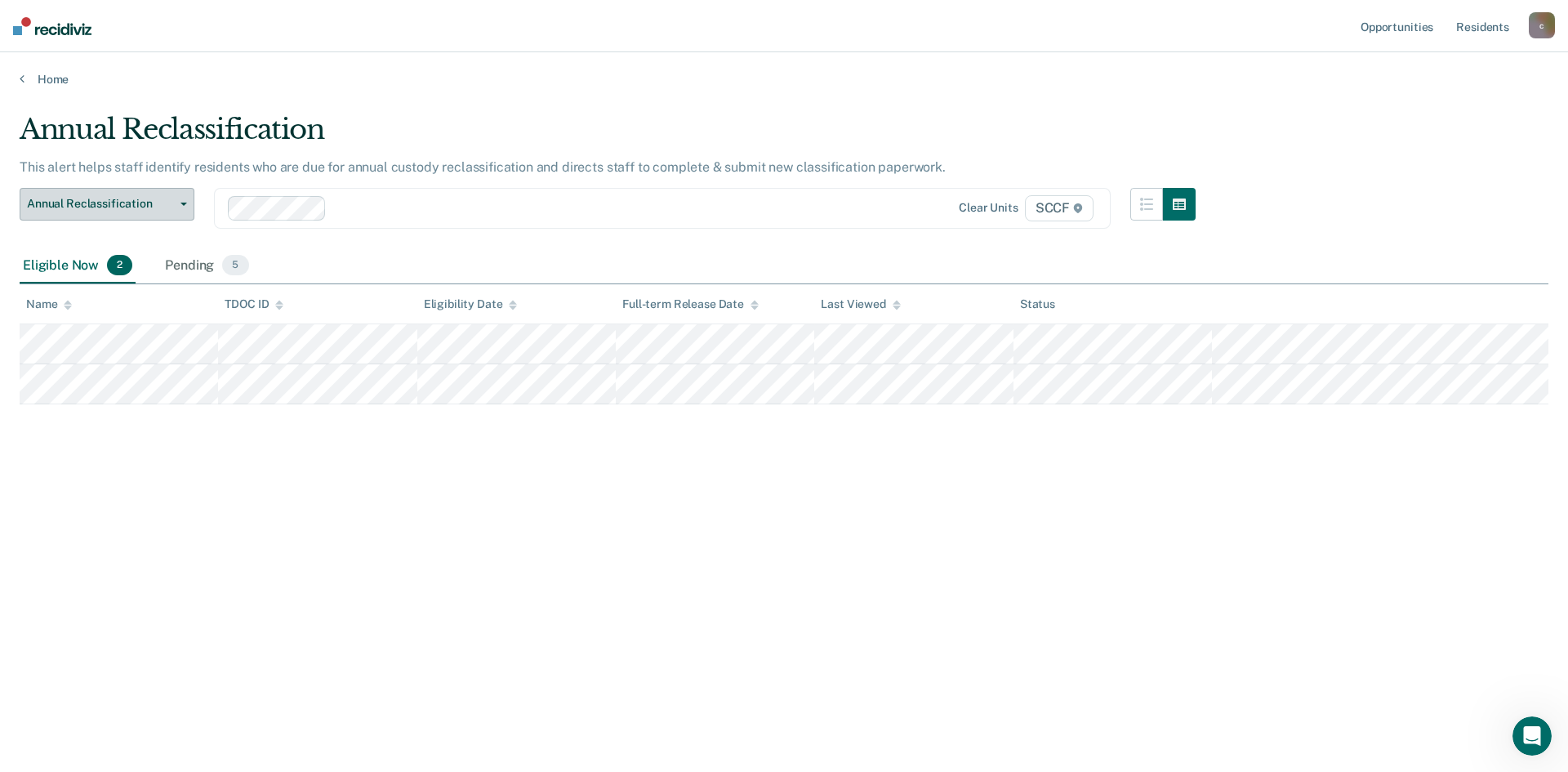
click at [186, 202] on icon "button" at bounding box center [184, 203] width 7 height 3
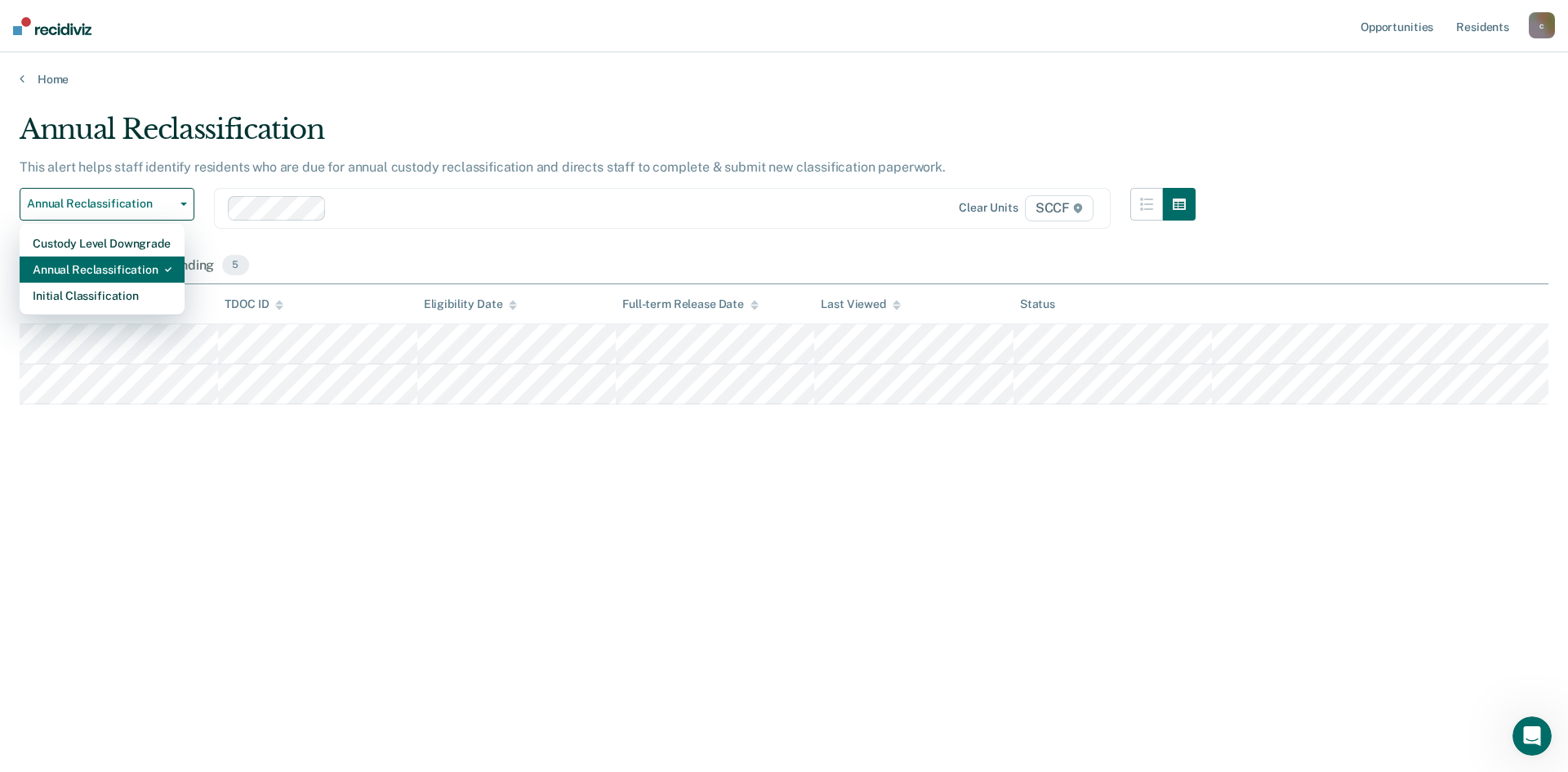
click at [114, 266] on div "Annual Reclassification" at bounding box center [101, 269] width 139 height 27
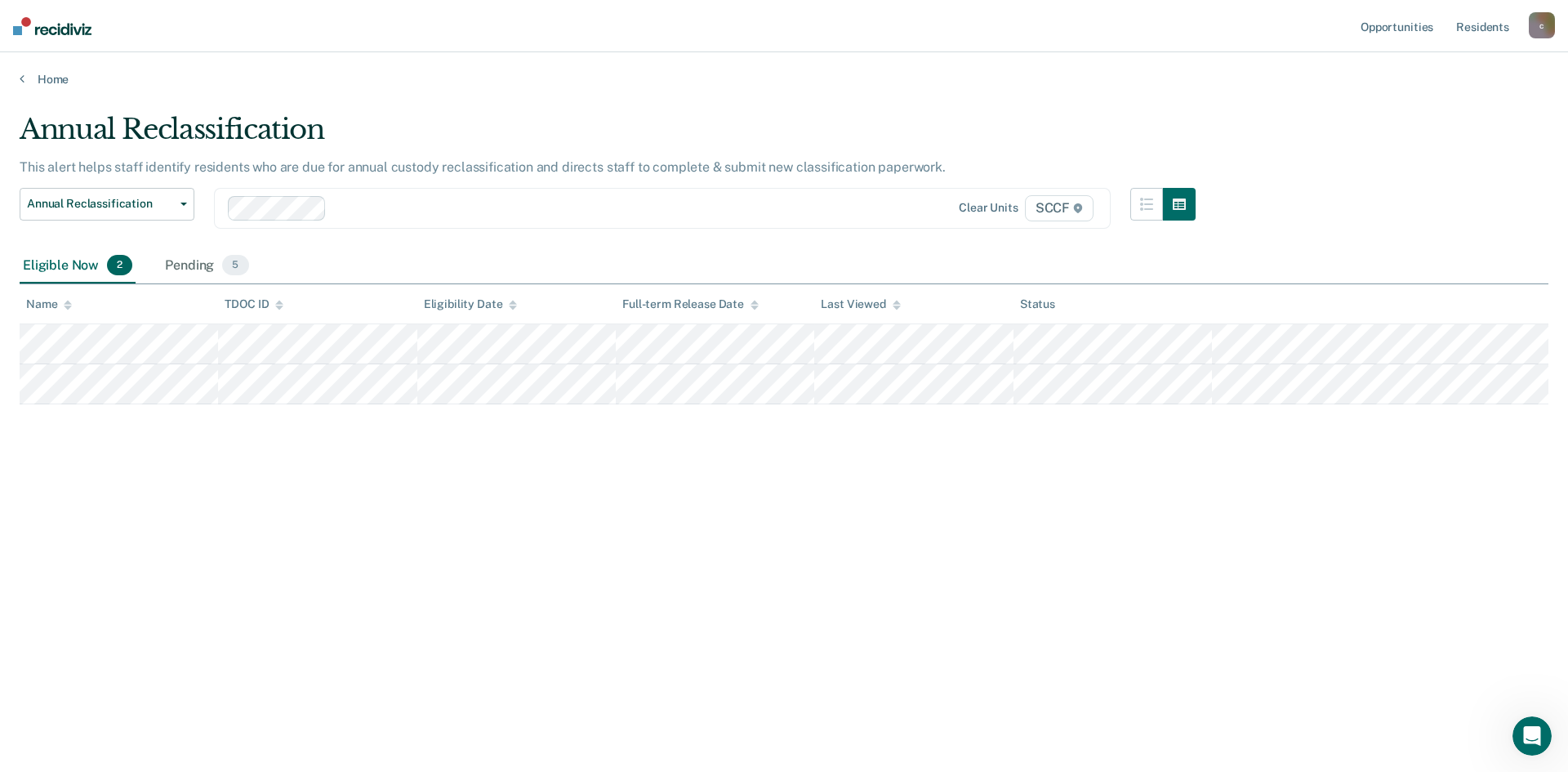
click at [1540, 23] on div "c" at bounding box center [1541, 25] width 27 height 27
click at [1439, 104] on link "Log Out" at bounding box center [1477, 107] width 132 height 14
